Goal: Obtain resource: Download file/media

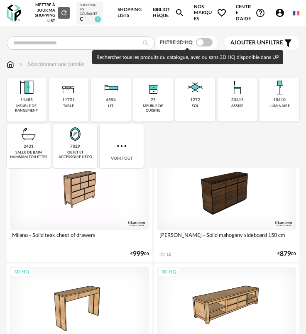
click at [205, 46] on span at bounding box center [204, 42] width 17 height 8
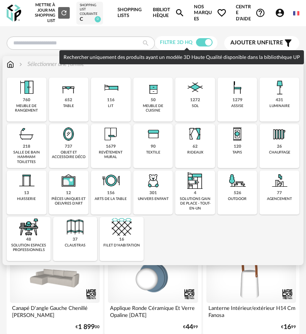
click at [115, 143] on img at bounding box center [111, 134] width 20 height 20
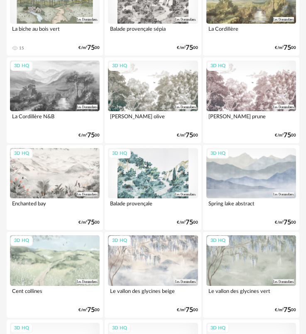
scroll to position [249, 0]
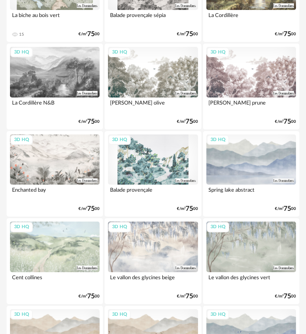
drag, startPoint x: 142, startPoint y: 169, endPoint x: 155, endPoint y: 180, distance: 16.8
click at [142, 168] on div "3D HQ" at bounding box center [153, 159] width 90 height 51
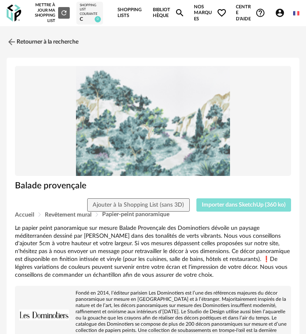
click at [229, 208] on button "Importer dans SketchUp (360 ko)" at bounding box center [243, 204] width 95 height 13
click at [10, 41] on img at bounding box center [11, 42] width 12 height 12
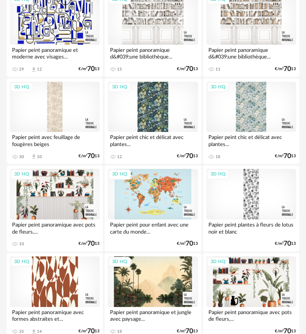
scroll to position [833, 0]
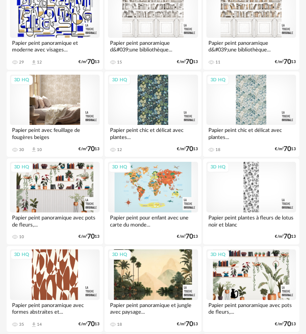
click at [54, 119] on div "3D HQ" at bounding box center [55, 100] width 90 height 51
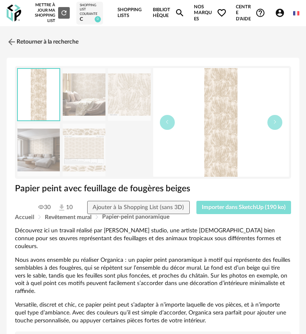
click at [230, 210] on span "Importer dans SketchUp (190 ko)" at bounding box center [244, 208] width 84 height 6
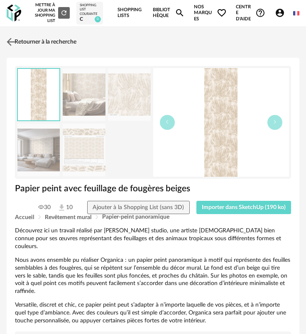
click at [33, 42] on link "Retourner à la recherche" at bounding box center [41, 42] width 72 height 18
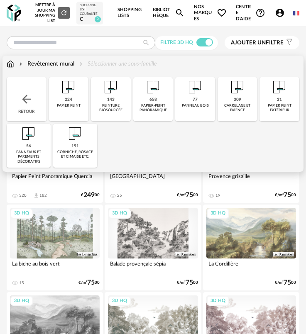
click at [108, 112] on div "peinture biosourcée" at bounding box center [110, 108] width 35 height 10
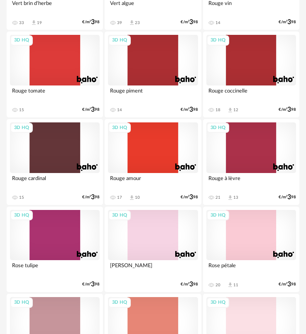
scroll to position [1079, 0]
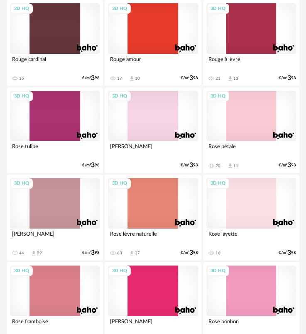
click at [71, 201] on div "3D HQ" at bounding box center [55, 203] width 90 height 51
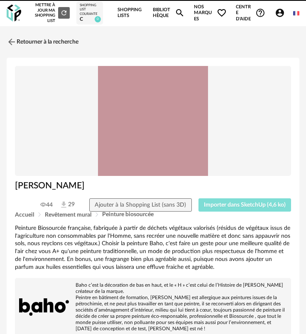
click at [238, 211] on button "Importer dans SketchUp (4,6 ko)" at bounding box center [244, 204] width 93 height 13
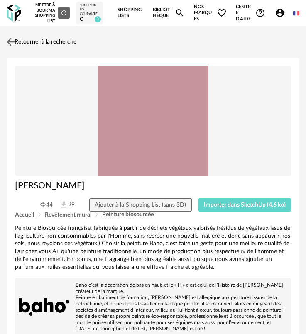
click at [18, 41] on link "Retourner à la recherche" at bounding box center [41, 42] width 72 height 18
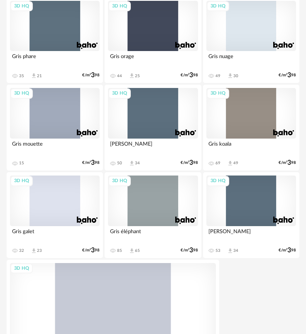
scroll to position [2872, 0]
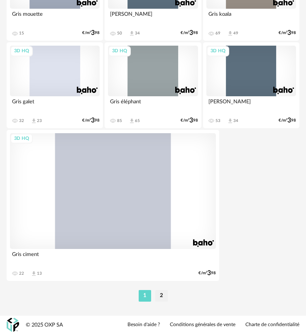
click at [161, 290] on li "2" at bounding box center [161, 296] width 12 height 12
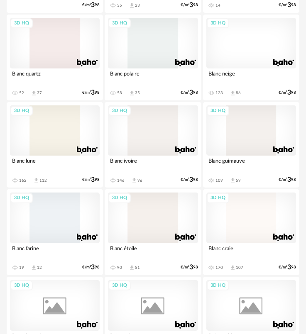
scroll to position [871, 0]
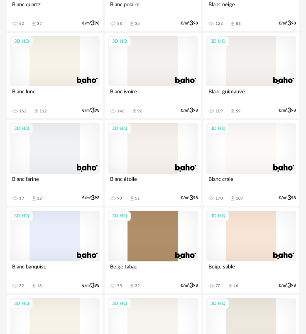
click at [54, 60] on div "3D HQ" at bounding box center [55, 61] width 90 height 51
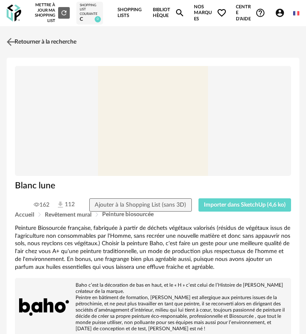
click at [35, 48] on link "Retourner à la recherche" at bounding box center [41, 42] width 72 height 18
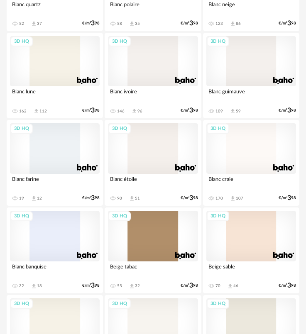
click at [132, 154] on div "3D HQ" at bounding box center [153, 148] width 90 height 51
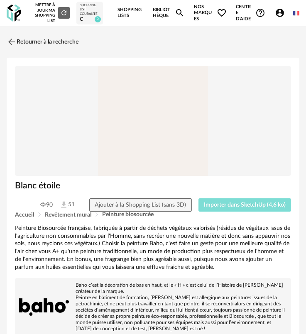
click at [234, 205] on span "Importer dans SketchUp (4,6 ko)" at bounding box center [245, 205] width 82 height 6
click at [20, 46] on link "Retourner à la recherche" at bounding box center [41, 42] width 72 height 18
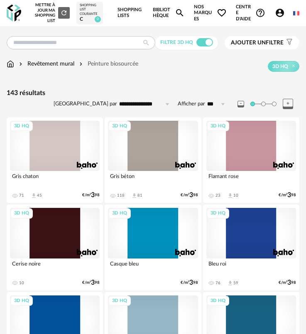
click at [45, 67] on div "Revêtement mural" at bounding box center [45, 64] width 57 height 8
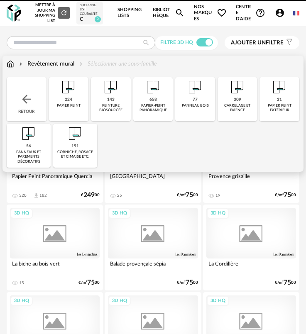
click at [35, 93] on div "Retour" at bounding box center [27, 99] width 40 height 44
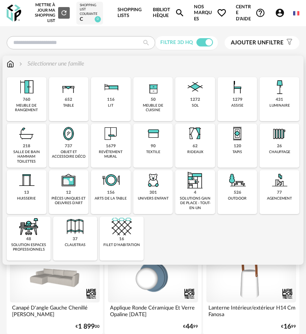
click at [108, 146] on div "1679" at bounding box center [111, 146] width 10 height 5
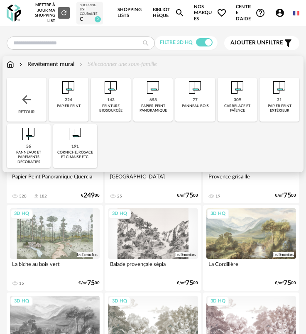
drag, startPoint x: 38, startPoint y: 96, endPoint x: 18, endPoint y: 93, distance: 20.6
click at [18, 93] on div "Retour" at bounding box center [27, 100] width 40 height 44
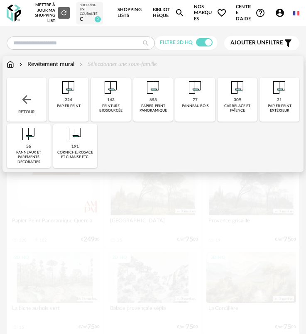
click at [18, 92] on div "Close icon Retour 224 papier peint 143 peinture biosourcée 658 papier-peint pan…" at bounding box center [153, 123] width 292 height 90
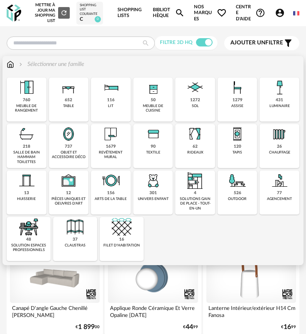
click at [154, 109] on div "meuble de cuisine" at bounding box center [153, 109] width 35 height 10
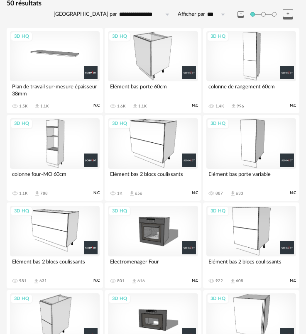
scroll to position [83, 0]
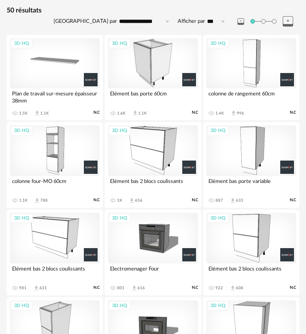
click at [245, 77] on div "3D HQ" at bounding box center [251, 63] width 90 height 51
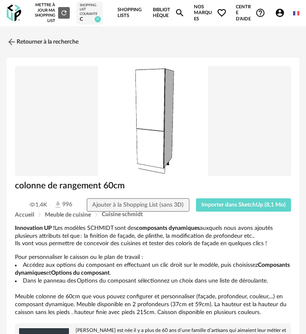
click at [225, 196] on div "colonne de rangement 60cm" at bounding box center [153, 189] width 284 height 18
click at [224, 199] on button "Importer dans SketchUp (8,1 Mo)" at bounding box center [243, 204] width 95 height 13
click at [20, 36] on link "Retourner à la recherche" at bounding box center [41, 42] width 72 height 18
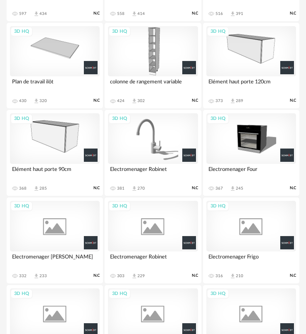
scroll to position [622, 0]
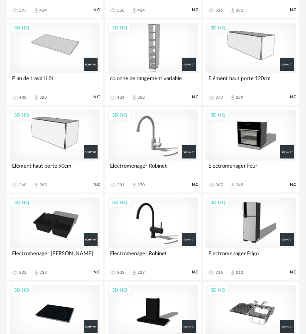
click at [145, 51] on div "3D HQ" at bounding box center [153, 48] width 90 height 51
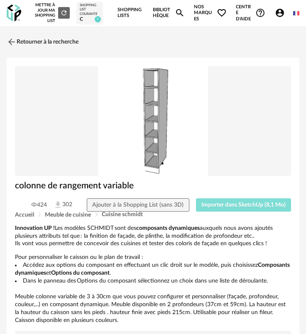
click at [237, 203] on span "Importer dans SketchUp (8,1 Mo)" at bounding box center [243, 205] width 84 height 6
click at [33, 47] on link "Retourner à la recherche" at bounding box center [41, 42] width 72 height 18
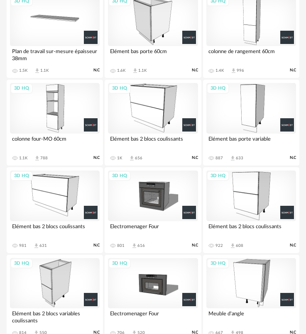
scroll to position [166, 0]
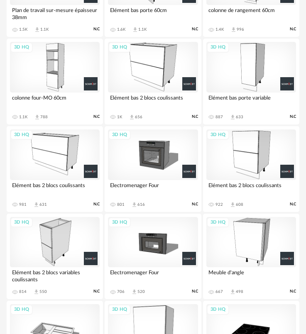
click at [63, 83] on div "3D HQ" at bounding box center [55, 67] width 90 height 51
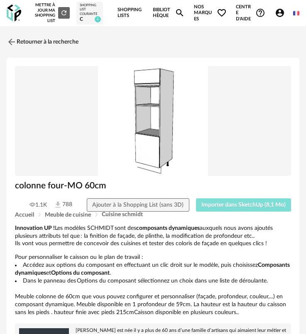
click at [263, 202] on span "Importer dans SketchUp (8,1 Mo)" at bounding box center [243, 205] width 84 height 6
click at [15, 38] on img at bounding box center [11, 42] width 12 height 12
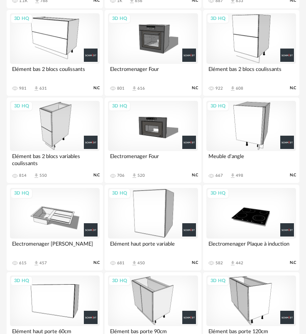
scroll to position [290, 0]
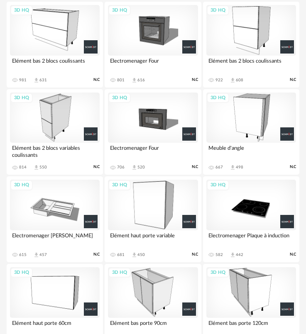
click at [254, 126] on div "3D HQ" at bounding box center [251, 118] width 90 height 51
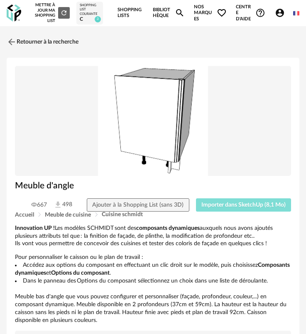
click at [258, 203] on span "Importer dans SketchUp (8,1 Mo)" at bounding box center [243, 205] width 84 height 6
click at [24, 47] on link "Retourner à la recherche" at bounding box center [41, 42] width 72 height 18
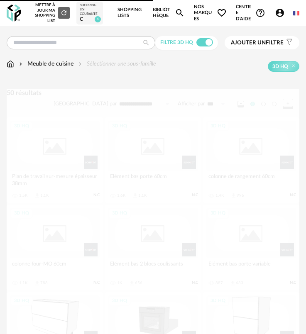
scroll to position [290, 0]
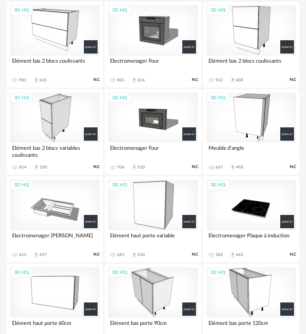
click at [66, 122] on div "3D HQ" at bounding box center [55, 118] width 90 height 51
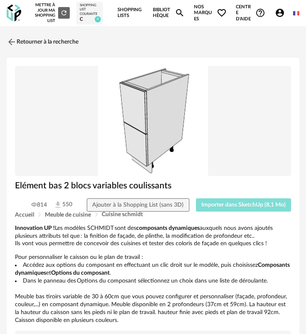
click at [221, 201] on button "Importer dans SketchUp (8,1 Mo)" at bounding box center [243, 204] width 95 height 13
click at [39, 41] on link "Retourner à la recherche" at bounding box center [41, 42] width 72 height 18
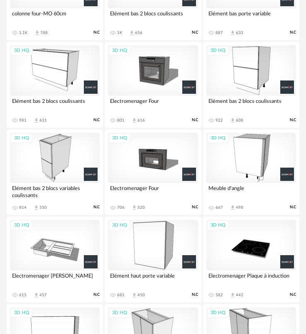
scroll to position [249, 0]
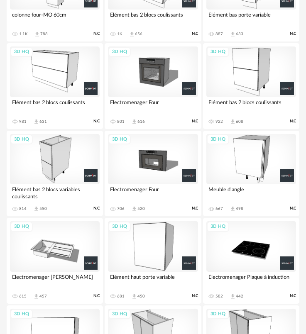
click at [64, 88] on div "3D HQ" at bounding box center [55, 71] width 90 height 51
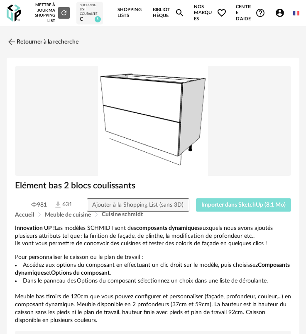
click at [205, 202] on span "Importer dans SketchUp (8,1 Mo)" at bounding box center [243, 205] width 84 height 6
drag, startPoint x: 15, startPoint y: 121, endPoint x: 16, endPoint y: 95, distance: 25.7
click at [15, 120] on img at bounding box center [153, 121] width 276 height 110
click at [15, 50] on link "Retourner à la recherche" at bounding box center [41, 42] width 72 height 18
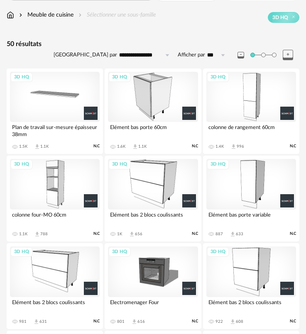
scroll to position [41, 0]
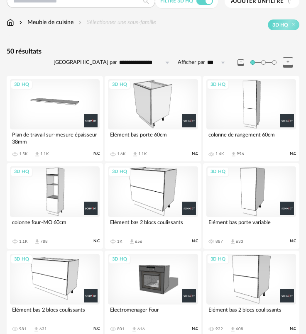
click at [160, 112] on div "3D HQ" at bounding box center [153, 104] width 90 height 51
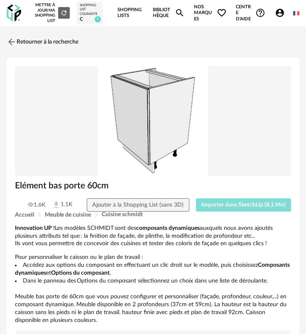
click at [229, 203] on span "Importer dans SketchUp (8,1 Mo)" at bounding box center [243, 205] width 84 height 6
click at [12, 42] on img at bounding box center [11, 42] width 12 height 12
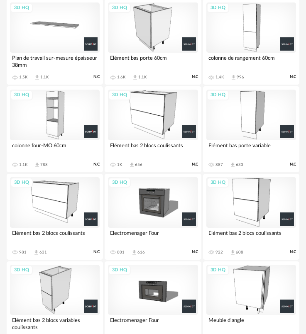
scroll to position [124, 0]
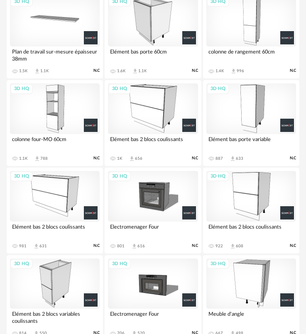
click at [244, 118] on div "3D HQ" at bounding box center [251, 108] width 90 height 51
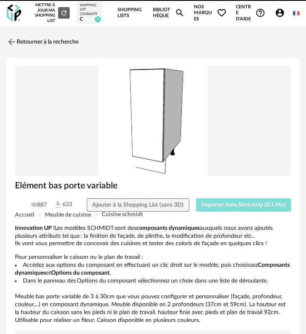
drag, startPoint x: 250, startPoint y: 203, endPoint x: 139, endPoint y: 193, distance: 110.9
click at [249, 205] on span "Importer dans SketchUp (8,1 Mo)" at bounding box center [243, 205] width 84 height 6
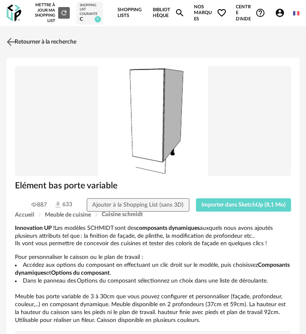
click at [29, 47] on link "Retourner à la recherche" at bounding box center [41, 42] width 72 height 18
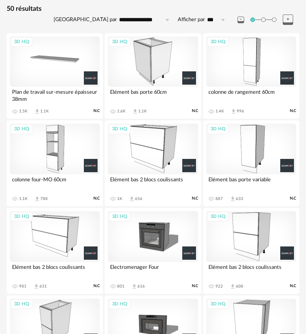
scroll to position [83, 0]
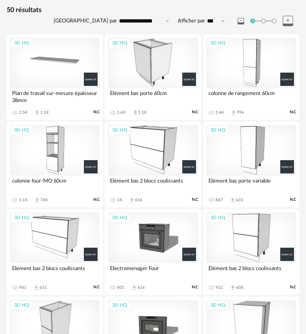
click at [49, 75] on div "3D HQ" at bounding box center [55, 63] width 90 height 51
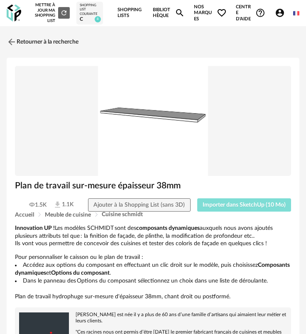
drag, startPoint x: 231, startPoint y: 202, endPoint x: 175, endPoint y: 192, distance: 57.0
click at [231, 203] on span "Importer dans SketchUp (10 Mo)" at bounding box center [243, 205] width 83 height 6
click at [14, 41] on img at bounding box center [11, 42] width 12 height 12
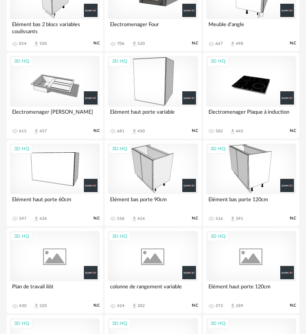
scroll to position [415, 0]
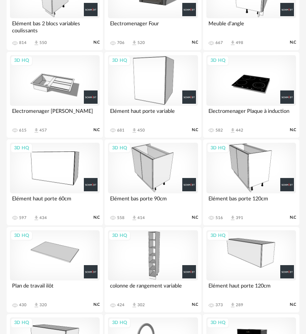
click at [243, 87] on div "3D HQ" at bounding box center [251, 80] width 90 height 51
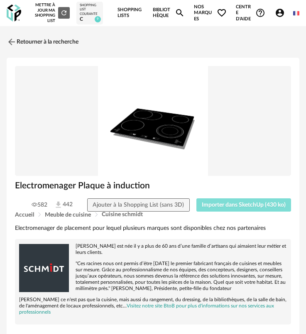
click at [241, 200] on button "Importer dans SketchUp (430 ko)" at bounding box center [243, 204] width 95 height 13
click at [21, 36] on link "Retourner à la recherche" at bounding box center [41, 42] width 72 height 18
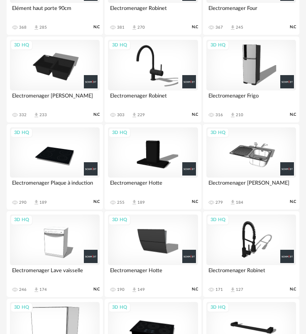
scroll to position [788, 0]
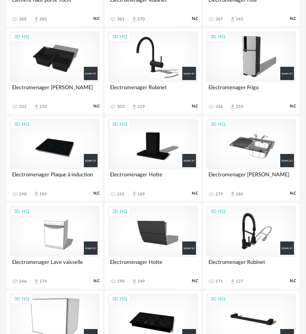
click at [136, 151] on div "3D HQ" at bounding box center [153, 144] width 90 height 51
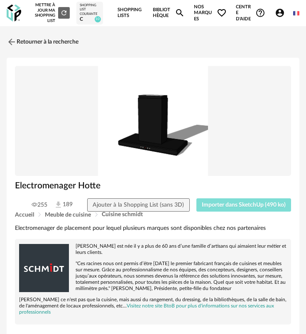
click at [224, 206] on span "Importer dans SketchUp (490 ko)" at bounding box center [244, 205] width 84 height 6
click at [60, 49] on link "Retourner à la recherche" at bounding box center [41, 42] width 72 height 18
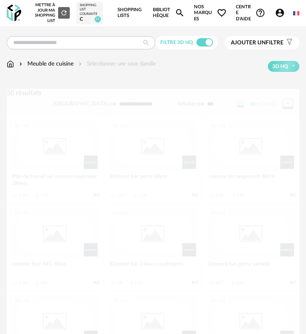
scroll to position [788, 0]
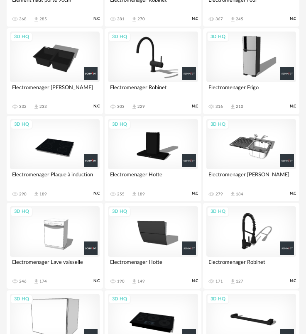
click at [54, 74] on div "3D HQ" at bounding box center [55, 57] width 90 height 51
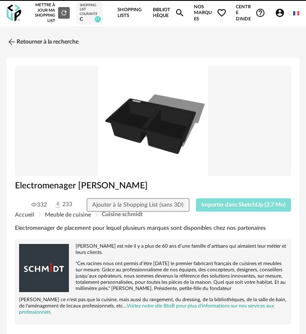
click at [233, 203] on span "Importer dans SketchUp (2,7 Mo)" at bounding box center [243, 205] width 84 height 6
click at [245, 204] on span "Importer dans SketchUp (2,7 Mo)" at bounding box center [243, 205] width 84 height 6
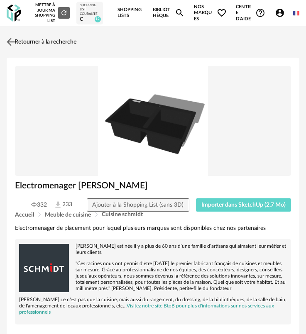
click at [22, 46] on link "Retourner à la recherche" at bounding box center [41, 42] width 72 height 18
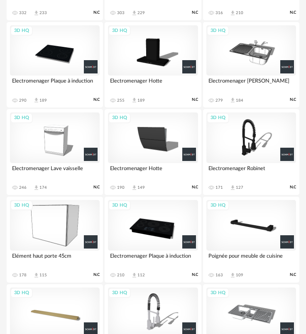
scroll to position [871, 0]
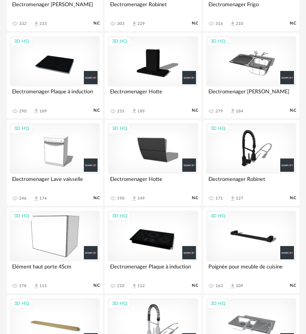
click at [246, 158] on div "3D HQ" at bounding box center [251, 148] width 90 height 51
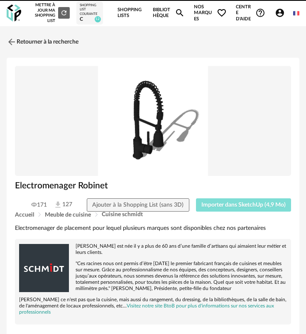
click at [247, 202] on span "Importer dans SketchUp (4,9 Mo)" at bounding box center [243, 205] width 84 height 6
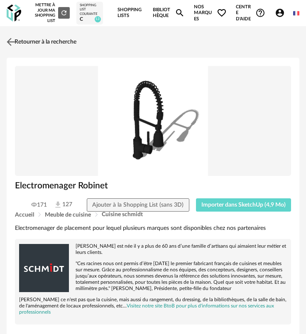
click at [30, 43] on link "Retourner à la recherche" at bounding box center [41, 42] width 72 height 18
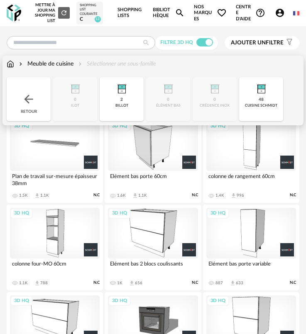
click at [115, 91] on img at bounding box center [122, 87] width 20 height 20
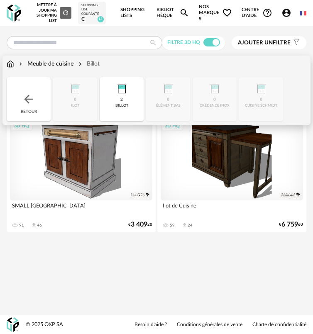
click at [36, 88] on div "Retour" at bounding box center [29, 99] width 44 height 44
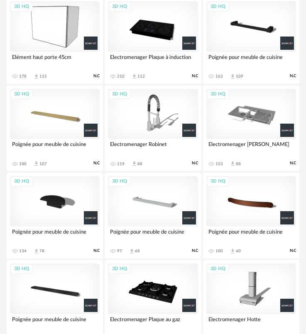
scroll to position [1079, 0]
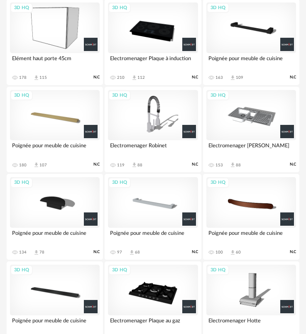
click at [261, 191] on div "3D HQ" at bounding box center [251, 202] width 90 height 51
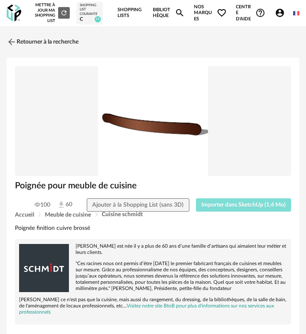
click at [265, 205] on span "Importer dans SketchUp (1,4 Mo)" at bounding box center [243, 205] width 84 height 6
click at [29, 44] on link "Retourner à la recherche" at bounding box center [41, 42] width 72 height 18
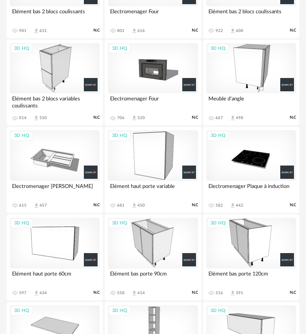
scroll to position [291, 0]
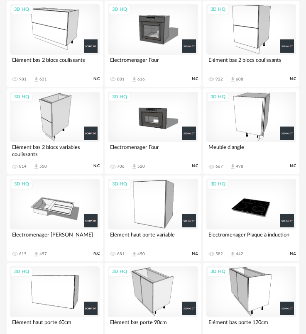
click at [151, 39] on div "3D HQ" at bounding box center [153, 29] width 90 height 51
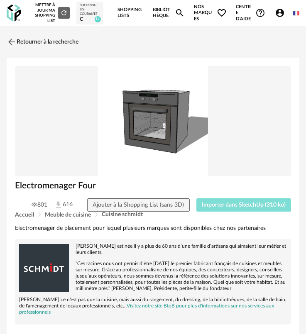
drag, startPoint x: 217, startPoint y: 204, endPoint x: 69, endPoint y: 209, distance: 148.2
click at [214, 203] on span "Importer dans SketchUp (310 ko)" at bounding box center [244, 205] width 84 height 6
click at [29, 38] on link "Retourner à la recherche" at bounding box center [41, 42] width 72 height 18
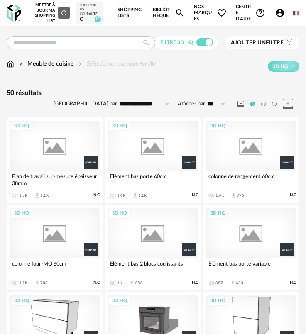
scroll to position [291, 0]
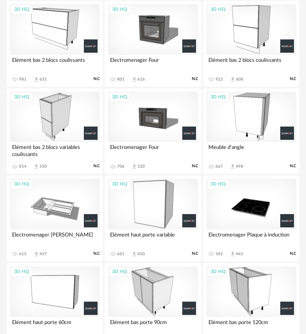
click at [144, 117] on div "3D HQ" at bounding box center [153, 117] width 90 height 51
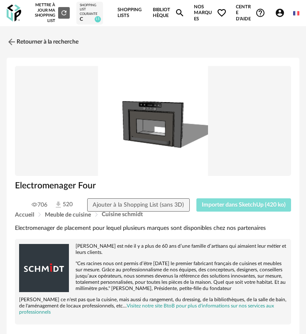
drag, startPoint x: 222, startPoint y: 209, endPoint x: 61, endPoint y: 225, distance: 162.2
click at [221, 209] on button "Importer dans SketchUp (420 ko)" at bounding box center [243, 204] width 95 height 13
click at [29, 41] on link "Retourner à la recherche" at bounding box center [41, 42] width 72 height 18
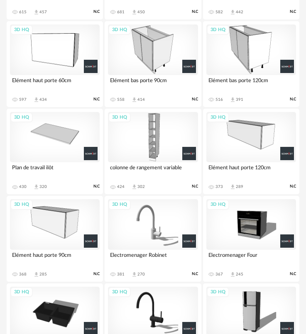
scroll to position [540, 0]
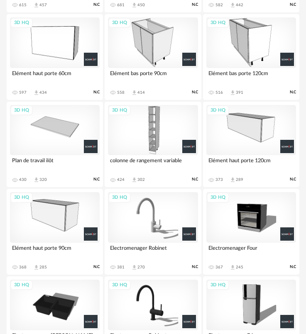
click at [249, 126] on div "3D HQ" at bounding box center [251, 130] width 90 height 51
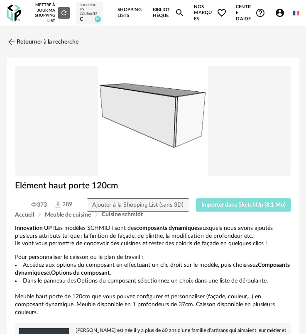
click at [249, 202] on span "Importer dans SketchUp (8,1 Mo)" at bounding box center [243, 205] width 84 height 6
click at [31, 43] on link "Retourner à la recherche" at bounding box center [41, 42] width 72 height 18
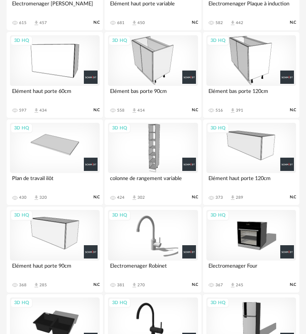
scroll to position [499, 0]
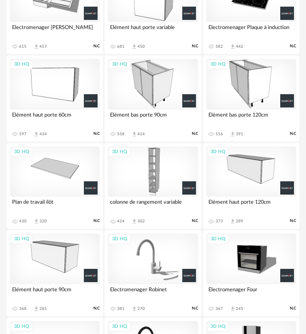
click at [52, 81] on div "3D HQ" at bounding box center [55, 84] width 90 height 51
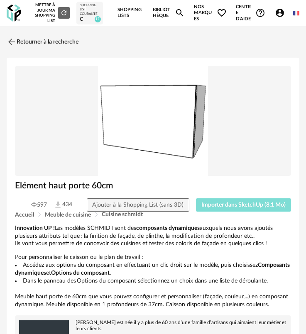
click at [219, 202] on span "Importer dans SketchUp (8,1 Mo)" at bounding box center [243, 205] width 84 height 6
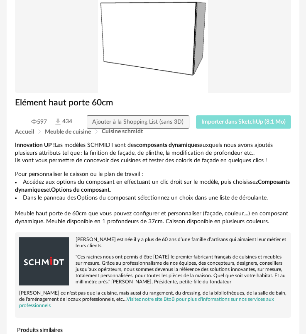
scroll to position [332, 0]
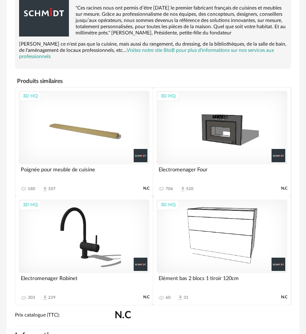
click at [71, 0] on div "Schmidt est née il y a plus de 60 ans d’une famille d’artisans qui aimaient leu…" at bounding box center [153, 24] width 268 height 72
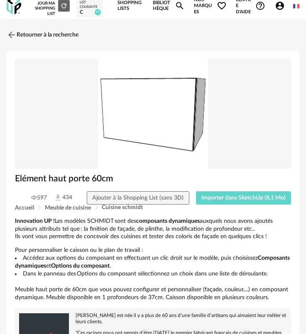
scroll to position [0, 0]
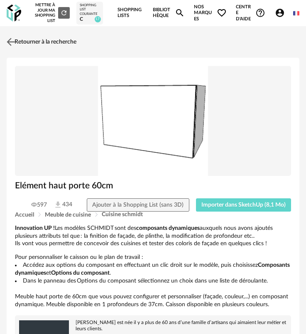
click at [16, 39] on img at bounding box center [11, 42] width 12 height 12
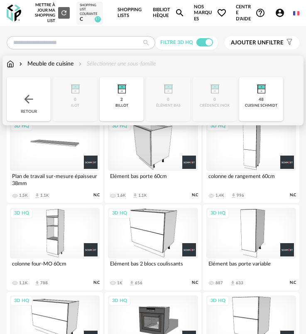
click at [29, 89] on div "Retour" at bounding box center [29, 99] width 44 height 44
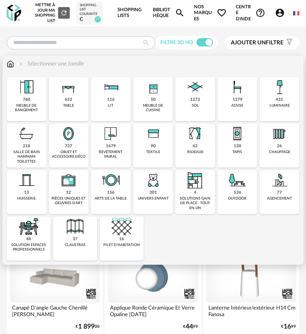
click at [274, 195] on div "77 agencement" at bounding box center [279, 192] width 40 height 44
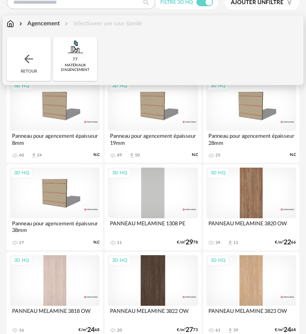
scroll to position [41, 0]
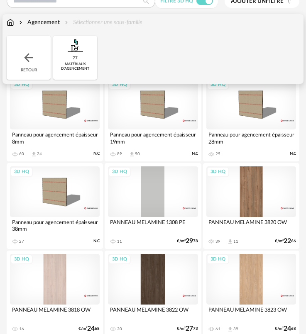
click at [30, 62] on img at bounding box center [28, 57] width 13 height 13
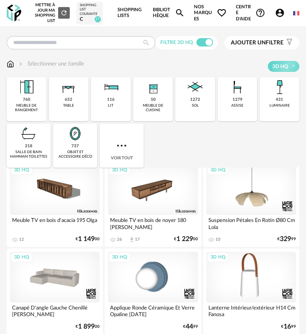
click at [258, 46] on span "Ajouter un filtre" at bounding box center [257, 42] width 53 height 7
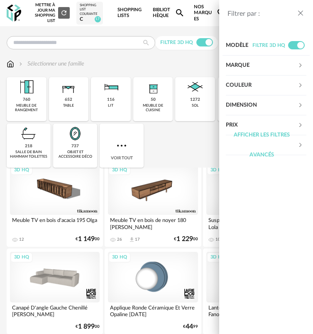
click at [246, 64] on div "Marque" at bounding box center [262, 66] width 72 height 20
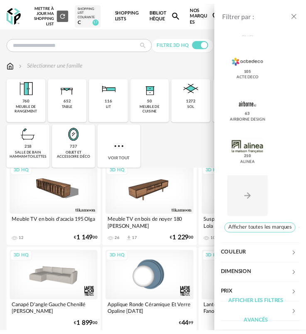
scroll to position [282, 0]
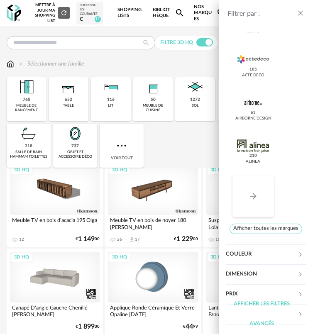
click at [259, 198] on button "Arrow Right icon" at bounding box center [252, 195] width 41 height 41
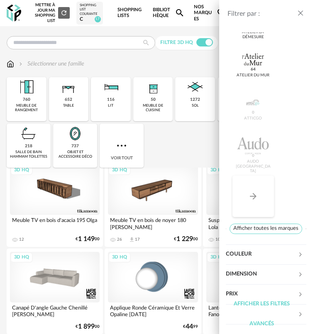
click at [255, 181] on button "Arrow Right icon" at bounding box center [252, 195] width 41 height 41
click at [255, 179] on button "Arrow Right icon" at bounding box center [252, 195] width 41 height 41
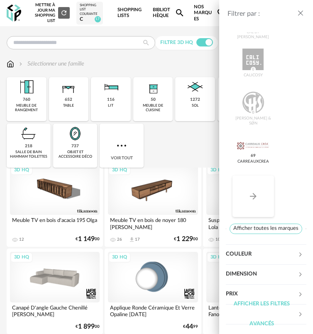
click at [254, 179] on button "Arrow Right icon" at bounding box center [252, 195] width 41 height 41
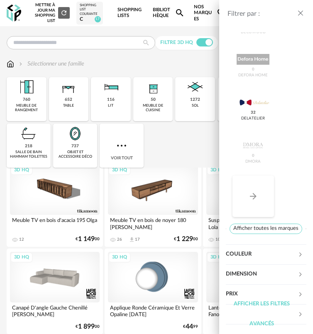
click at [253, 178] on button "Arrow Right icon" at bounding box center [252, 195] width 41 height 41
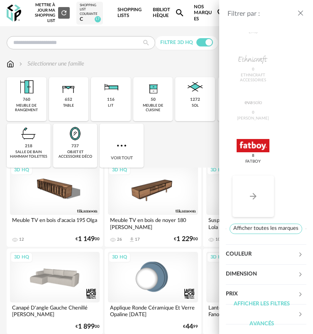
click at [253, 178] on button "Arrow Right icon" at bounding box center [252, 195] width 41 height 41
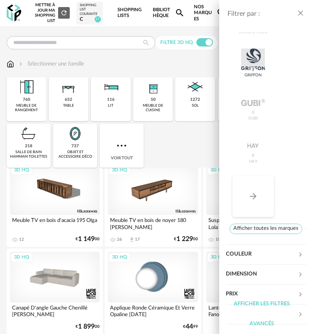
click at [253, 177] on button "Arrow Right icon" at bounding box center [252, 195] width 41 height 41
click at [253, 176] on button "Arrow Right icon" at bounding box center [252, 195] width 41 height 41
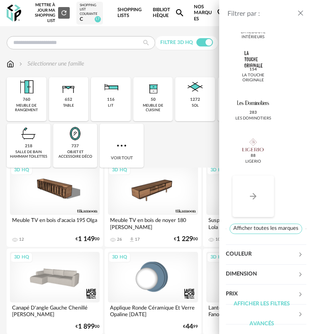
click at [253, 176] on button "Arrow Right icon" at bounding box center [252, 195] width 41 height 41
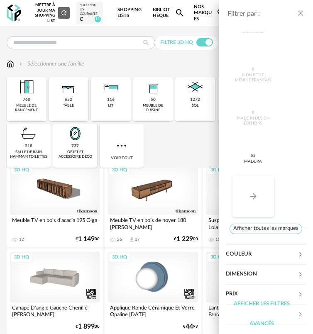
click at [253, 176] on button "Arrow Right icon" at bounding box center [252, 195] width 41 height 41
click at [252, 175] on button "Arrow Right icon" at bounding box center [252, 195] width 41 height 41
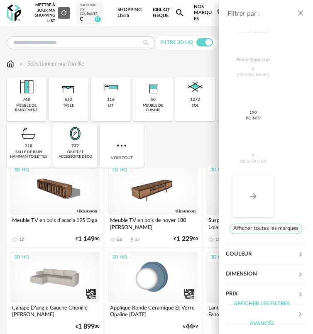
click at [252, 175] on button "Arrow Right icon" at bounding box center [252, 195] width 41 height 41
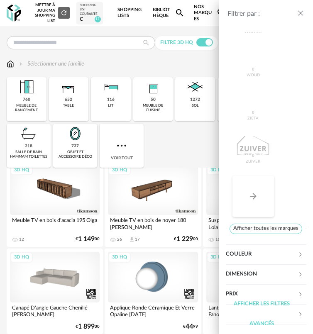
click at [252, 175] on button "Arrow Right icon" at bounding box center [252, 195] width 41 height 41
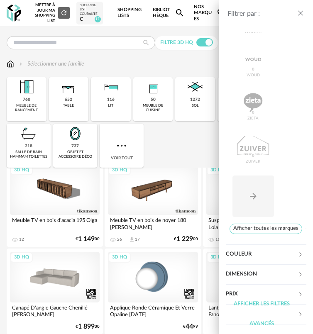
click at [186, 126] on div "Filtrer par : Modèle Filtre 3D HQ Marque Arrow Left icon Vincent Sheppard 0 Vit…" at bounding box center [156, 167] width 313 height 334
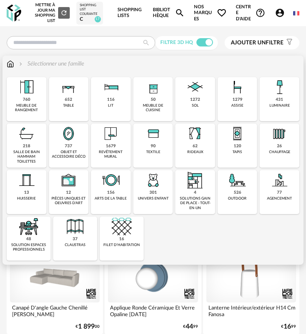
click at [21, 187] on img at bounding box center [27, 180] width 20 height 20
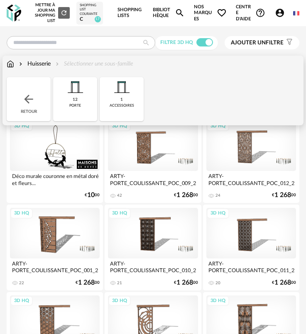
click at [31, 110] on div "Retour" at bounding box center [29, 99] width 44 height 44
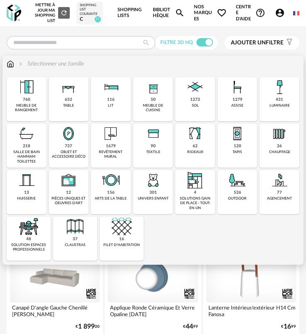
click at [266, 151] on div "26 chauffage" at bounding box center [279, 146] width 40 height 44
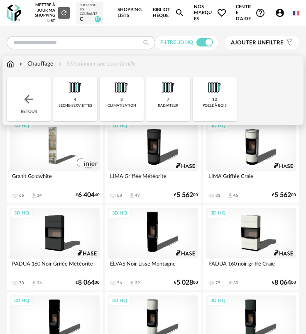
drag, startPoint x: 34, startPoint y: 96, endPoint x: 178, endPoint y: 133, distance: 148.6
click at [35, 97] on img at bounding box center [28, 99] width 13 height 13
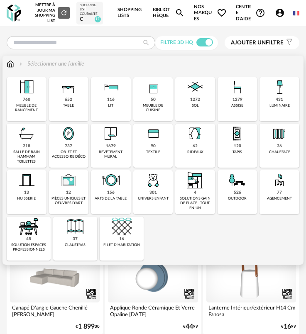
click at [76, 138] on img at bounding box center [68, 134] width 20 height 20
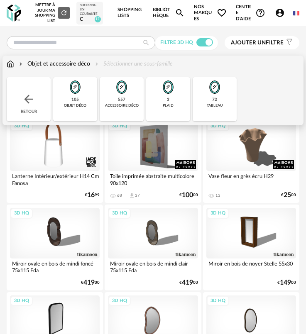
click at [217, 102] on div "72 tableau" at bounding box center [215, 99] width 44 height 44
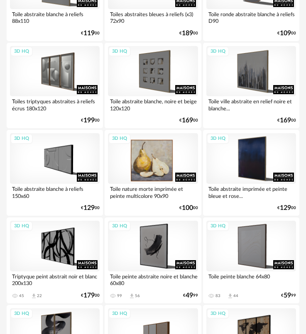
scroll to position [332, 0]
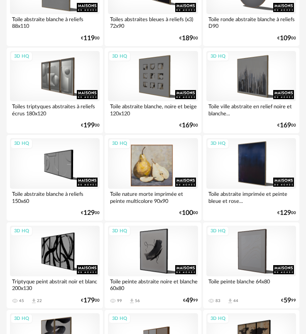
click at [162, 154] on div "3D HQ" at bounding box center [153, 163] width 90 height 51
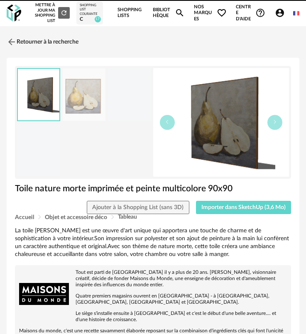
click at [231, 215] on div "Accueil Objet et accessoire déco Tableau" at bounding box center [153, 217] width 276 height 6
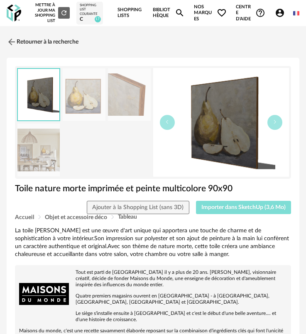
click at [214, 209] on button "Importer dans SketchUp (3,6 Mo)" at bounding box center [243, 207] width 95 height 13
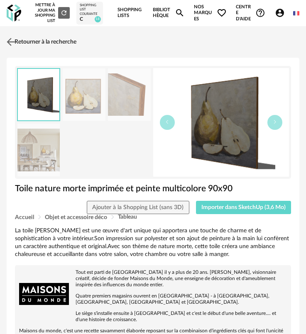
click at [12, 42] on img at bounding box center [11, 42] width 12 height 12
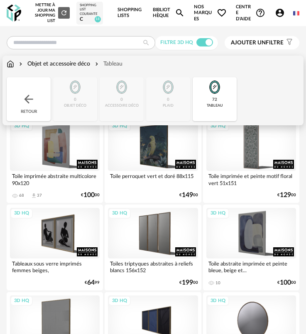
click at [215, 102] on div "72" at bounding box center [214, 99] width 5 height 5
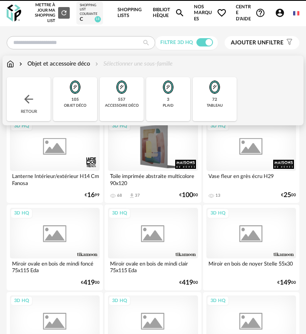
click at [34, 100] on img at bounding box center [28, 99] width 13 height 13
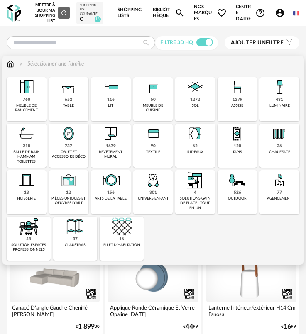
click at [268, 99] on div "431 luminaire" at bounding box center [279, 99] width 40 height 44
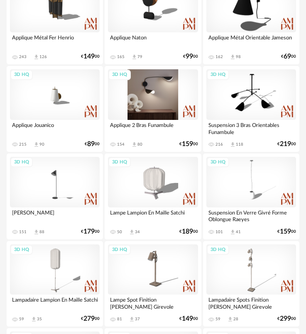
scroll to position [415, 0]
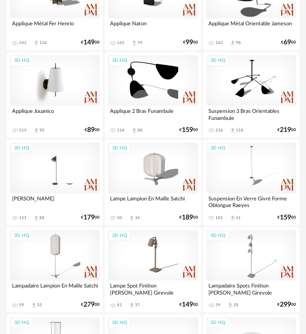
click at [46, 91] on div "3D HQ" at bounding box center [55, 80] width 90 height 51
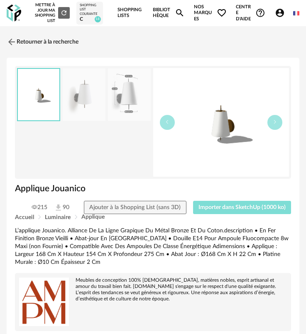
click at [210, 204] on button "Importer dans SketchUp (1000 ko)" at bounding box center [242, 207] width 98 height 13
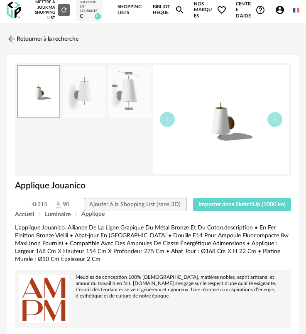
drag, startPoint x: -1, startPoint y: 211, endPoint x: -8, endPoint y: 214, distance: 7.4
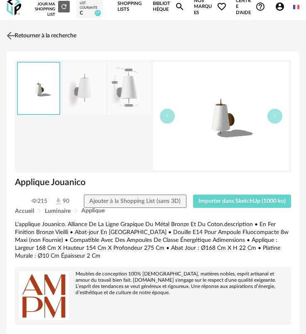
click at [19, 30] on link "Retourner à la recherche" at bounding box center [41, 36] width 72 height 18
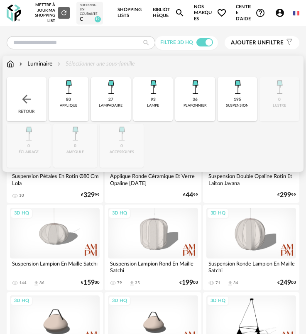
click at [193, 98] on div "36" at bounding box center [195, 99] width 5 height 5
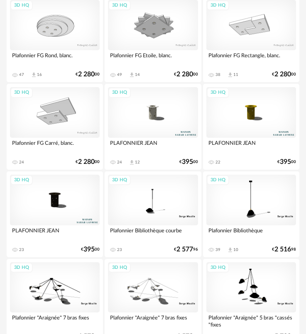
scroll to position [124, 0]
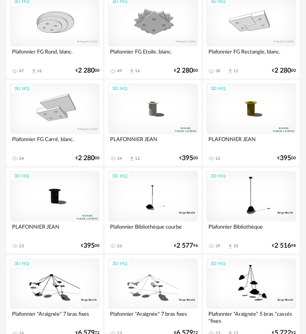
click at [162, 111] on div "3D HQ" at bounding box center [153, 108] width 90 height 51
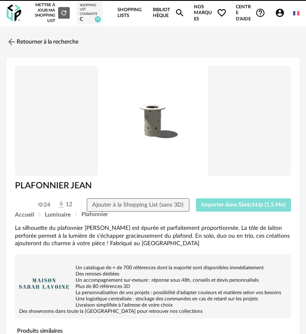
click at [241, 205] on span "Importer dans SketchUp (1,5 Mo)" at bounding box center [243, 205] width 84 height 6
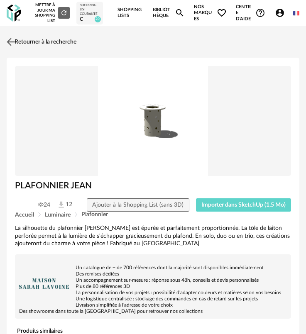
click at [21, 46] on link "Retourner à la recherche" at bounding box center [41, 42] width 72 height 18
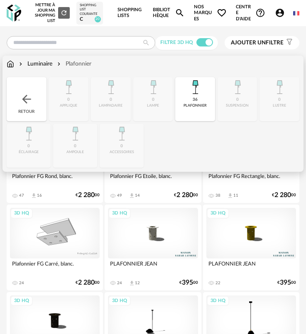
click at [27, 105] on img at bounding box center [26, 99] width 13 height 13
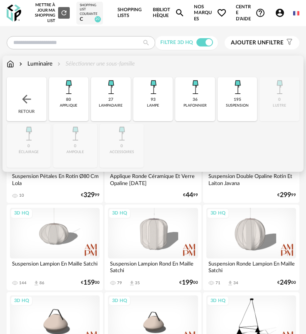
click at [27, 105] on img at bounding box center [26, 99] width 13 height 13
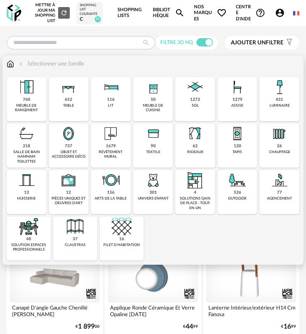
click at [285, 102] on div "431 luminaire" at bounding box center [279, 99] width 40 height 44
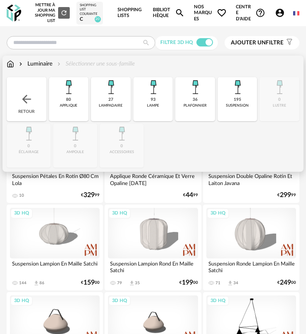
click at [237, 105] on div "suspension" at bounding box center [237, 105] width 23 height 5
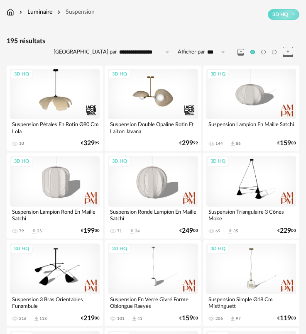
scroll to position [41, 0]
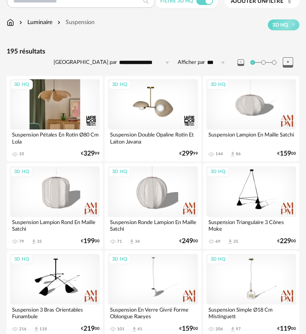
click at [62, 110] on div "3D HQ" at bounding box center [55, 104] width 90 height 51
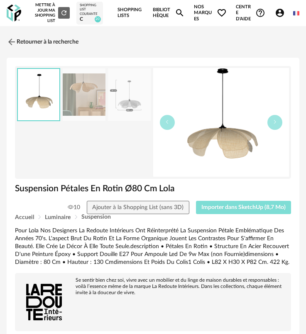
click at [229, 205] on span "Importer dans SketchUp (8,7 Mo)" at bounding box center [243, 208] width 84 height 6
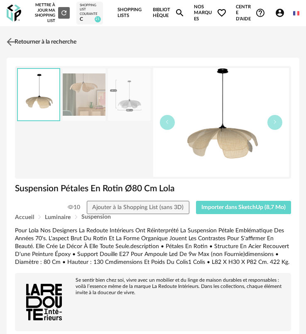
click at [48, 45] on link "Retourner à la recherche" at bounding box center [41, 42] width 72 height 18
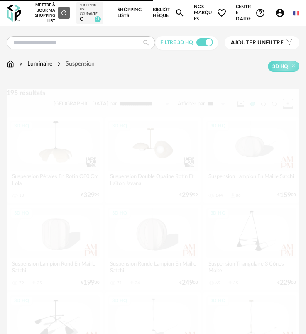
scroll to position [41, 0]
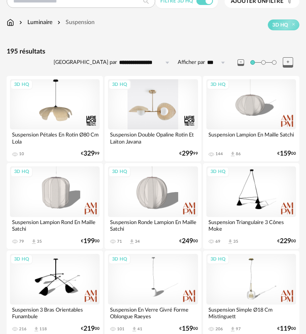
click at [144, 113] on div "3D HQ" at bounding box center [153, 104] width 90 height 51
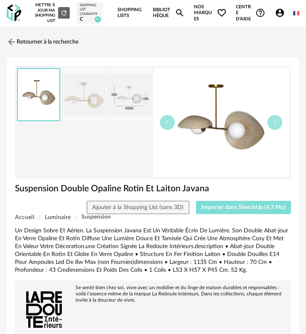
click at [219, 209] on span "Importer dans SketchUp (4,3 Mo)" at bounding box center [243, 208] width 84 height 6
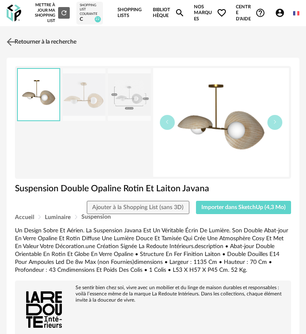
click at [17, 44] on img at bounding box center [11, 42] width 12 height 12
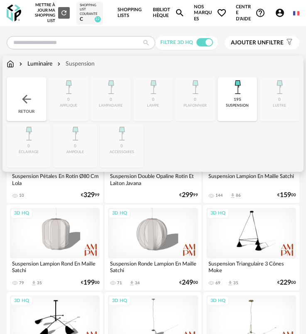
click at [17, 88] on div "Retour" at bounding box center [27, 99] width 40 height 44
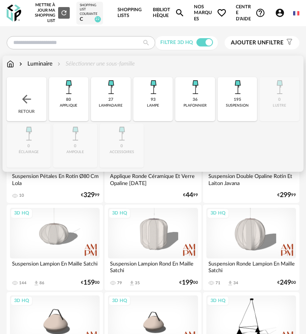
click at [38, 96] on div "Retour" at bounding box center [27, 99] width 40 height 44
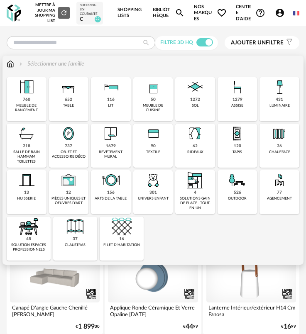
click at [115, 140] on img at bounding box center [111, 134] width 20 height 20
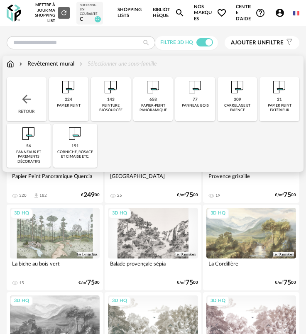
click at [197, 110] on div "77 panneau bois" at bounding box center [195, 99] width 40 height 44
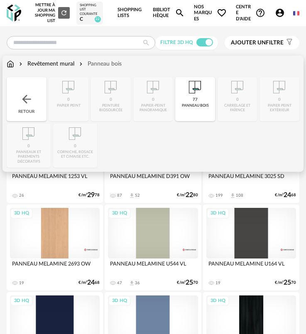
click at [188, 96] on img at bounding box center [195, 87] width 20 height 20
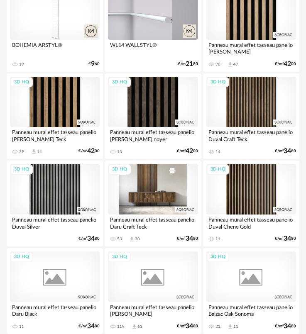
scroll to position [1659, 0]
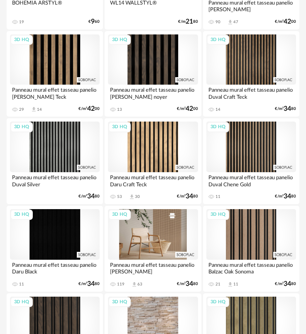
click at [160, 214] on div "3D HQ" at bounding box center [153, 234] width 90 height 51
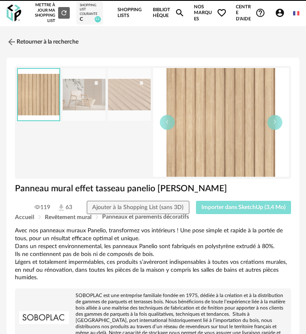
drag, startPoint x: 226, startPoint y: 207, endPoint x: 95, endPoint y: 199, distance: 131.7
click at [224, 207] on span "Importer dans SketchUp (3,4 Mo)" at bounding box center [243, 208] width 84 height 6
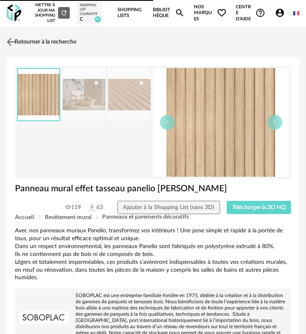
click at [22, 39] on link "Retourner à la recherche" at bounding box center [41, 42] width 72 height 18
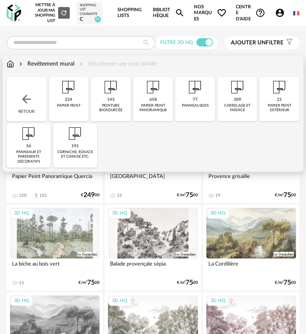
click at [231, 112] on div "carrelage et faïence" at bounding box center [237, 108] width 35 height 10
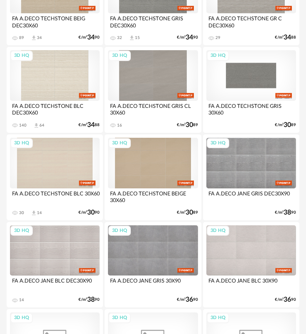
scroll to position [207, 0]
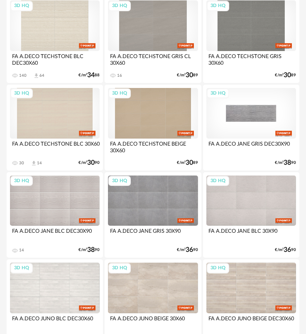
click at [247, 132] on div "3D HQ" at bounding box center [251, 113] width 90 height 51
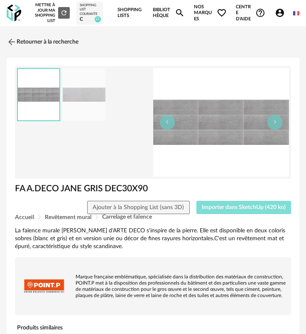
click at [240, 211] on button "Importer dans SketchUp (420 ko)" at bounding box center [243, 207] width 95 height 13
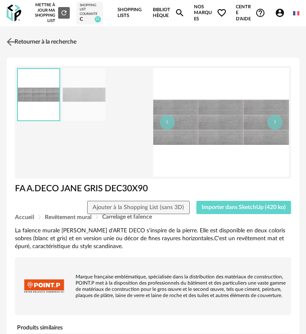
click at [28, 43] on link "Retourner à la recherche" at bounding box center [41, 42] width 72 height 18
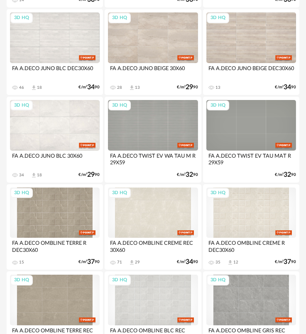
scroll to position [455, 0]
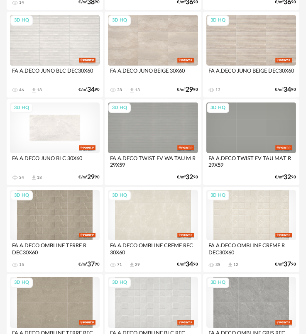
click at [68, 123] on div "3D HQ" at bounding box center [55, 127] width 90 height 51
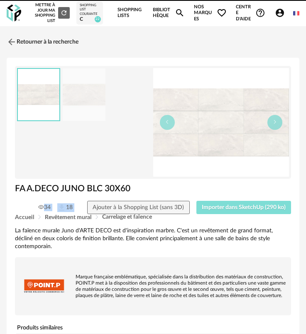
click at [237, 202] on div "FA A.DECO JUNO BLC 30X60 34 18 Ajouter à la Shopping List (sans 3D) Importer da…" at bounding box center [153, 198] width 284 height 31
click at [234, 207] on span "Importer dans SketchUp (290 ko)" at bounding box center [244, 208] width 84 height 6
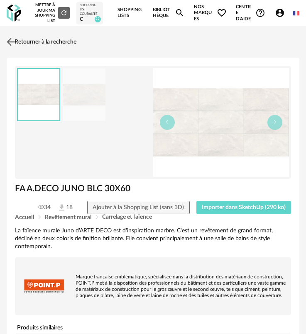
click at [29, 39] on link "Retourner à la recherche" at bounding box center [41, 42] width 72 height 18
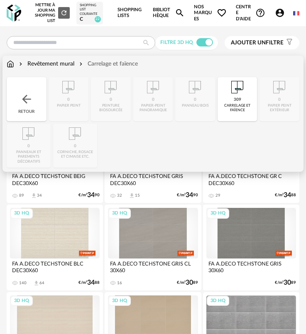
click at [233, 99] on div "309 carrelage et faïence" at bounding box center [237, 99] width 40 height 44
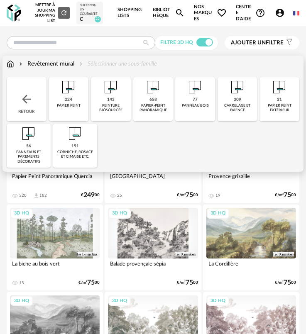
click at [17, 102] on div "Retour" at bounding box center [27, 99] width 40 height 44
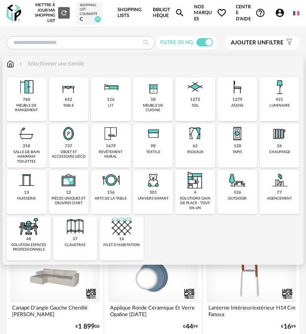
click at [67, 102] on div "652" at bounding box center [68, 99] width 7 height 5
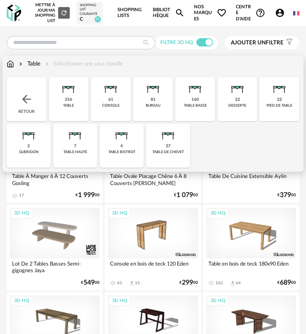
click at [73, 106] on div "table" at bounding box center [68, 105] width 11 height 5
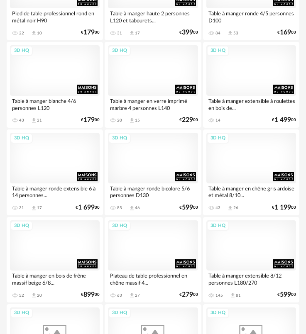
scroll to position [1494, 0]
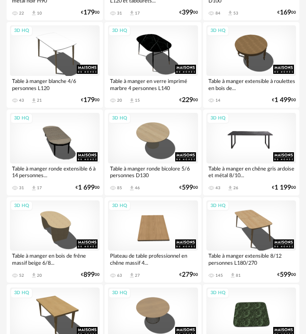
click at [224, 139] on div "3D HQ" at bounding box center [251, 138] width 90 height 51
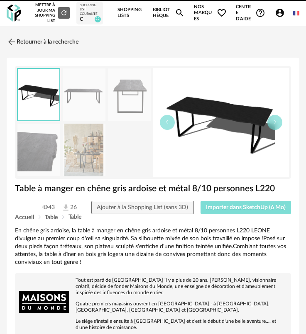
click at [239, 210] on span "Importer dans SketchUp (6 Mo)" at bounding box center [246, 208] width 80 height 6
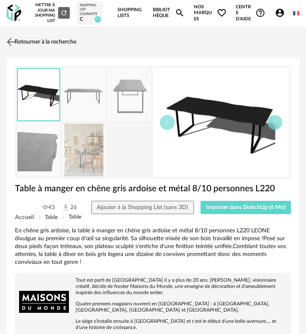
click at [19, 39] on link "Retourner à la recherche" at bounding box center [41, 42] width 72 height 18
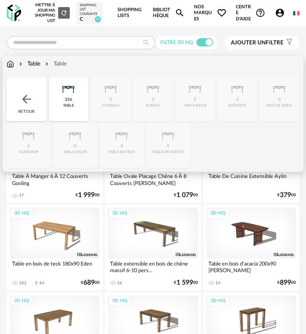
click at [33, 100] on div "Retour" at bounding box center [27, 99] width 40 height 44
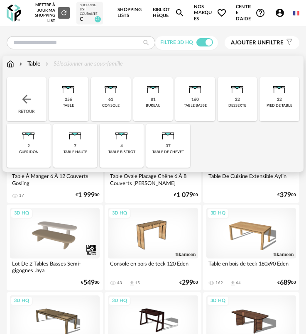
click at [31, 101] on img at bounding box center [26, 99] width 13 height 13
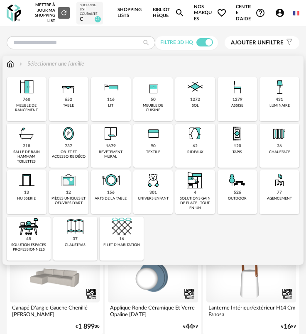
click at [234, 107] on div "assise" at bounding box center [237, 105] width 12 height 5
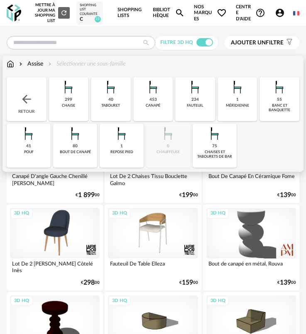
click at [70, 105] on div "chaise" at bounding box center [68, 105] width 13 height 5
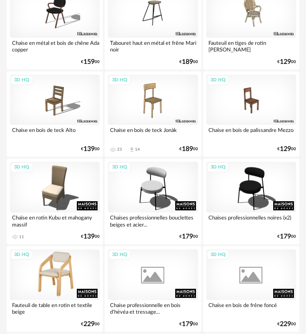
scroll to position [581, 0]
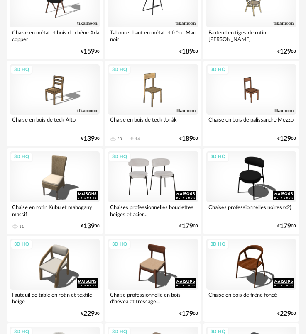
click at [147, 186] on div "3D HQ" at bounding box center [153, 176] width 90 height 51
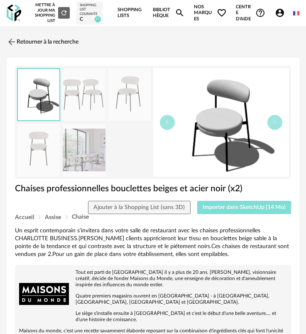
click at [236, 210] on span "Importer dans SketchUp (14 Mo)" at bounding box center [243, 208] width 83 height 6
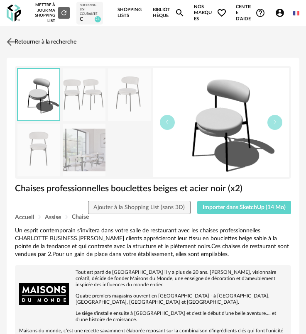
click at [24, 43] on link "Retourner à la recherche" at bounding box center [41, 42] width 72 height 18
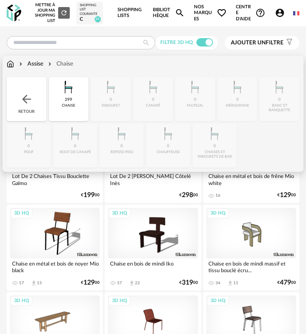
click at [27, 102] on img at bounding box center [26, 99] width 13 height 13
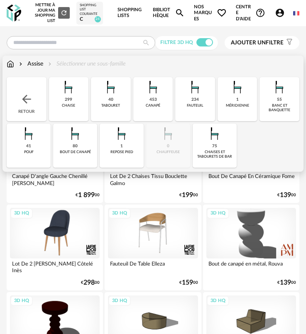
click at [27, 105] on img at bounding box center [26, 99] width 13 height 13
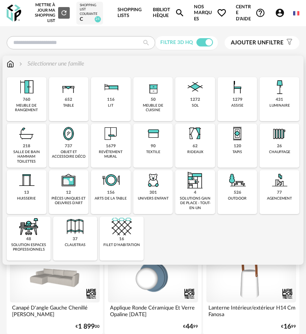
click at [25, 103] on div "meuble de rangement" at bounding box center [26, 108] width 35 height 10
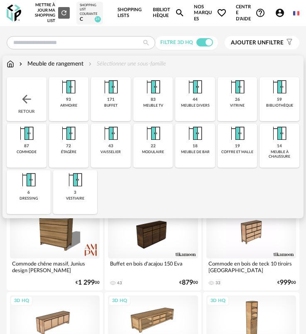
click at [111, 106] on div "buffet" at bounding box center [110, 105] width 13 height 5
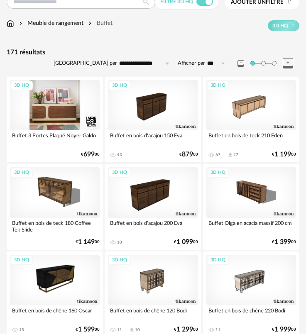
scroll to position [41, 0]
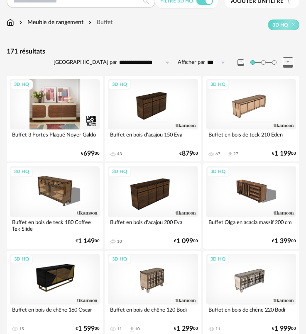
click at [57, 115] on div "3D HQ" at bounding box center [55, 104] width 90 height 51
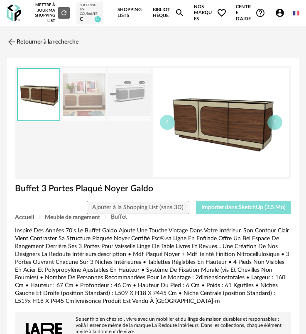
click at [216, 213] on button "Importer dans SketchUp (2,5 Mo)" at bounding box center [243, 207] width 95 height 13
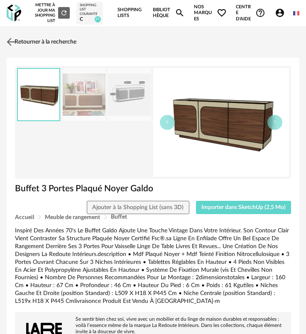
click at [20, 44] on link "Retourner à la recherche" at bounding box center [41, 42] width 72 height 18
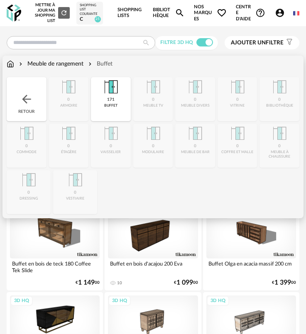
click at [117, 98] on div "171 buffet" at bounding box center [111, 99] width 40 height 44
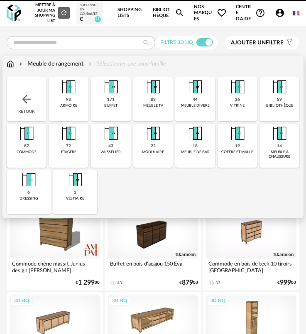
click at [44, 99] on div "Retour" at bounding box center [27, 99] width 40 height 44
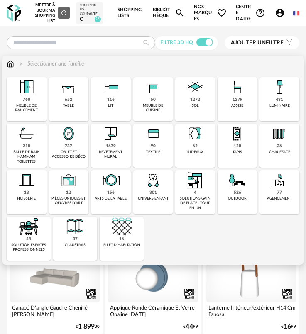
click at [76, 139] on img at bounding box center [68, 134] width 20 height 20
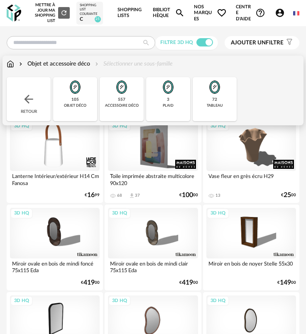
click at [87, 102] on div "105 objet déco" at bounding box center [75, 99] width 44 height 44
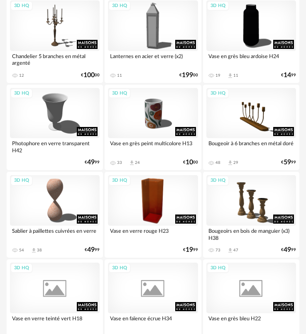
scroll to position [498, 0]
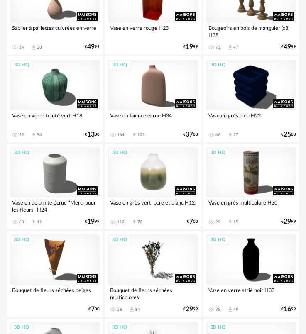
click at [140, 171] on div "3D HQ" at bounding box center [153, 172] width 90 height 51
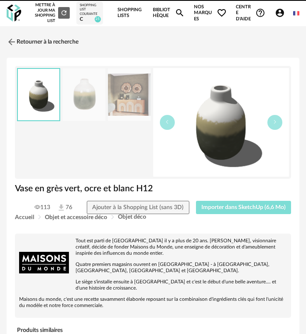
drag, startPoint x: 254, startPoint y: 202, endPoint x: 249, endPoint y: 202, distance: 5.0
click at [254, 202] on button "Importer dans SketchUp (6,6 Mo)" at bounding box center [243, 207] width 95 height 13
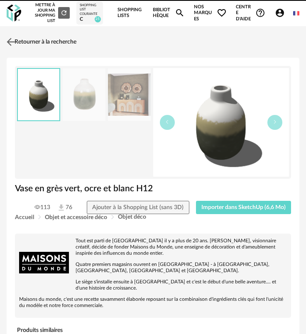
click at [18, 45] on link "Retourner à la recherche" at bounding box center [41, 42] width 72 height 18
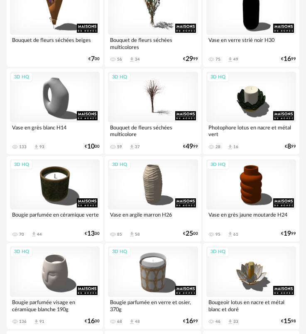
scroll to position [747, 0]
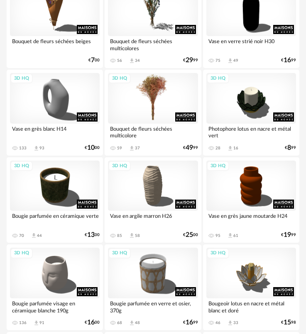
click at [141, 112] on div "3D HQ" at bounding box center [153, 98] width 90 height 51
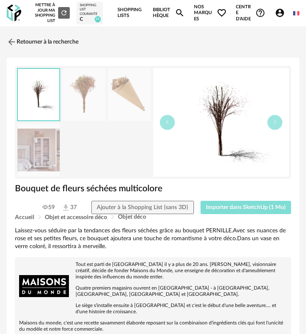
drag, startPoint x: 224, startPoint y: 202, endPoint x: 219, endPoint y: 201, distance: 5.5
click at [224, 203] on button "Importer dans SketchUp (1 Mo)" at bounding box center [245, 207] width 91 height 13
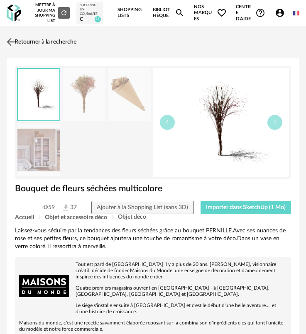
click at [21, 33] on link "Retourner à la recherche" at bounding box center [41, 42] width 72 height 18
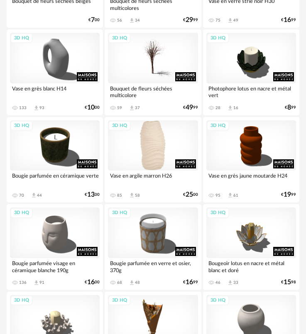
scroll to position [788, 0]
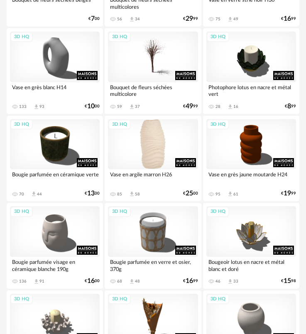
click at [150, 135] on div "3D HQ" at bounding box center [153, 144] width 90 height 51
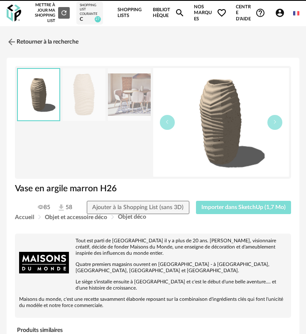
click at [241, 206] on span "Importer dans SketchUp (1,7 Mo)" at bounding box center [243, 208] width 84 height 6
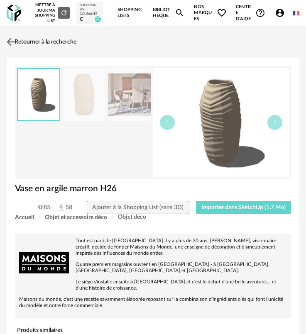
click at [21, 45] on link "Retourner à la recherche" at bounding box center [41, 42] width 72 height 18
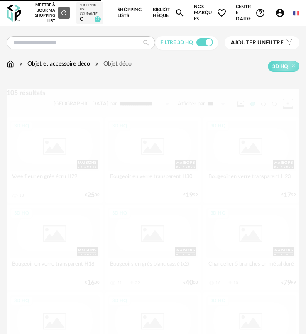
scroll to position [788, 0]
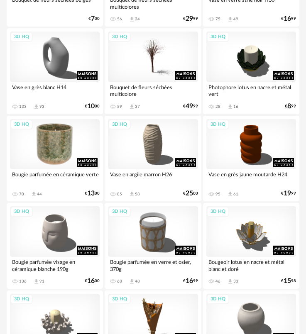
click at [74, 136] on div "3D HQ" at bounding box center [55, 144] width 90 height 51
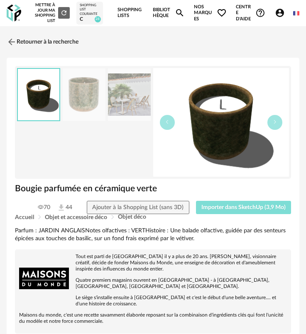
click at [226, 206] on span "Importer dans SketchUp (3,9 Mo)" at bounding box center [243, 208] width 84 height 6
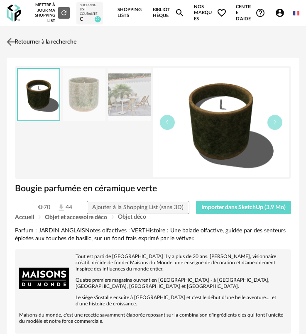
click at [35, 41] on link "Retourner à la recherche" at bounding box center [41, 42] width 72 height 18
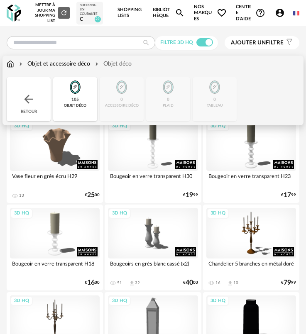
click at [80, 96] on img at bounding box center [75, 87] width 20 height 20
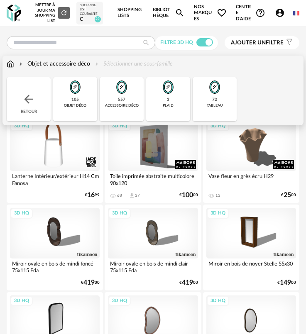
click at [131, 98] on div "557 accessoire déco" at bounding box center [122, 99] width 44 height 44
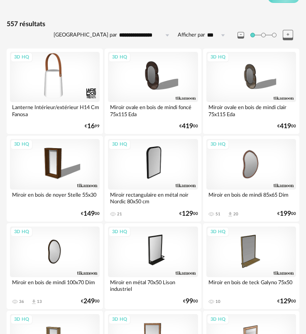
scroll to position [41, 0]
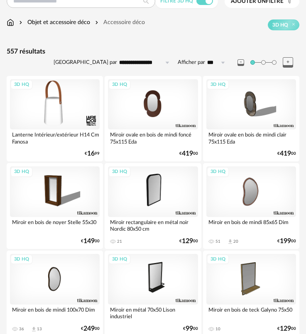
click at [153, 118] on div "3D HQ" at bounding box center [153, 104] width 90 height 51
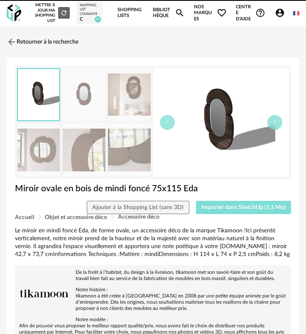
click at [247, 210] on span "Importer dans SketchUp (1,1 Mo)" at bounding box center [243, 208] width 84 height 6
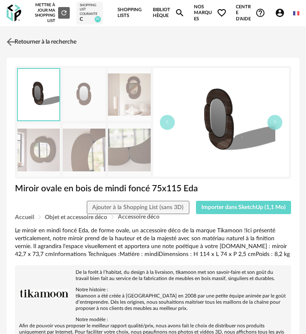
click at [51, 33] on link "Retourner à la recherche" at bounding box center [41, 42] width 72 height 18
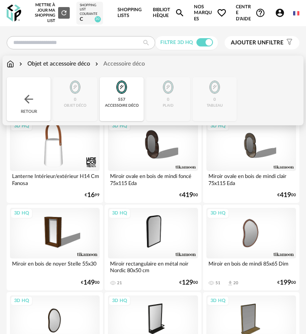
click at [19, 94] on div "Retour" at bounding box center [29, 99] width 44 height 44
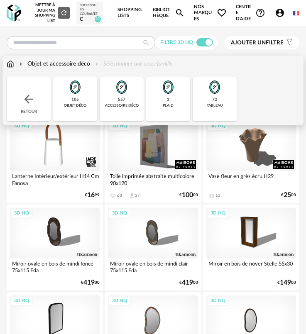
click at [23, 94] on img at bounding box center [28, 99] width 13 height 13
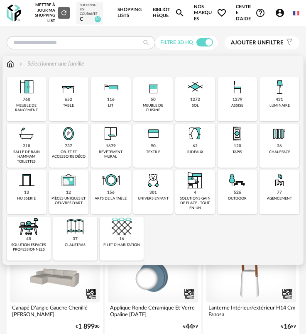
click at [281, 95] on img at bounding box center [279, 87] width 20 height 20
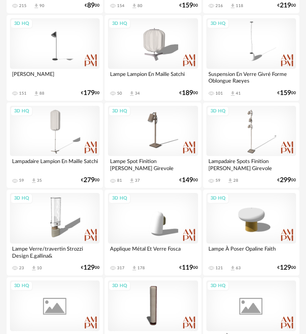
scroll to position [788, 0]
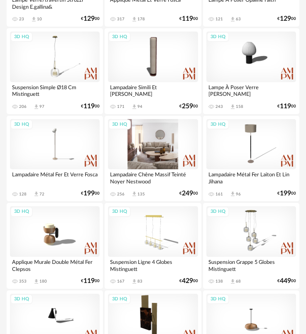
click at [156, 132] on div "3D HQ" at bounding box center [153, 144] width 90 height 51
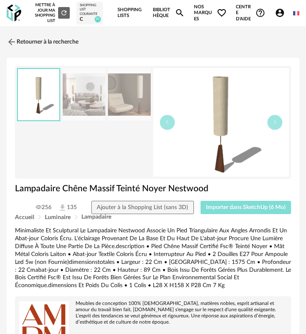
click at [233, 205] on button "Importer dans SketchUp (6 Mo)" at bounding box center [245, 207] width 91 height 13
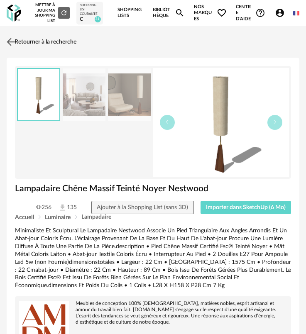
click at [45, 39] on link "Retourner à la recherche" at bounding box center [41, 42] width 72 height 18
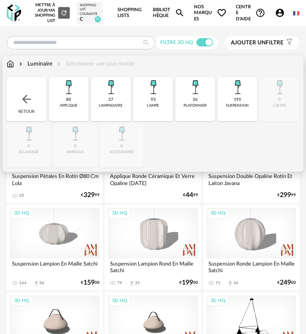
click at [28, 92] on div "Retour" at bounding box center [27, 99] width 40 height 44
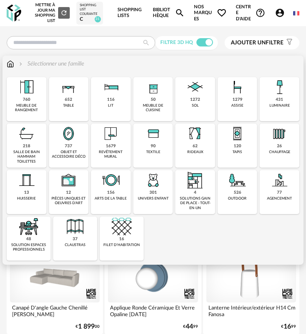
click at [190, 141] on img at bounding box center [195, 134] width 20 height 20
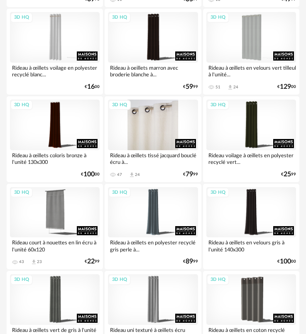
scroll to position [207, 0]
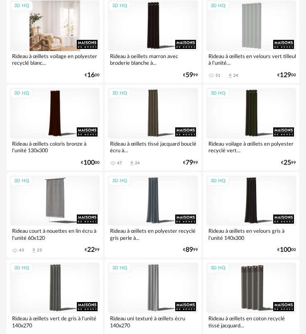
click at [57, 39] on div "3D HQ" at bounding box center [55, 25] width 90 height 51
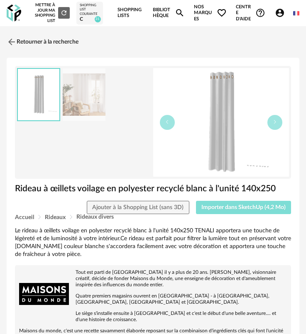
click at [237, 208] on span "Importer dans SketchUp (4,2 Mo)" at bounding box center [243, 208] width 84 height 6
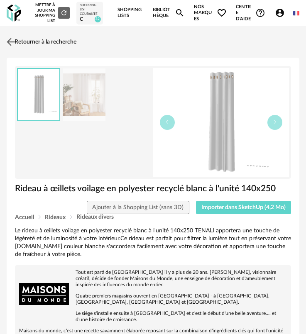
click at [24, 43] on link "Retourner à la recherche" at bounding box center [41, 42] width 72 height 18
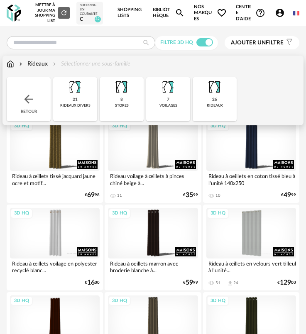
click at [21, 91] on div "Retour" at bounding box center [29, 99] width 44 height 44
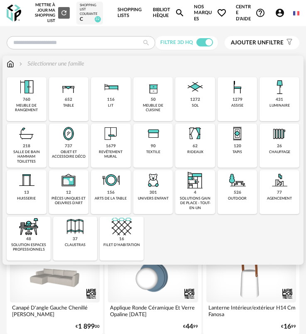
click at [34, 95] on img at bounding box center [27, 87] width 20 height 20
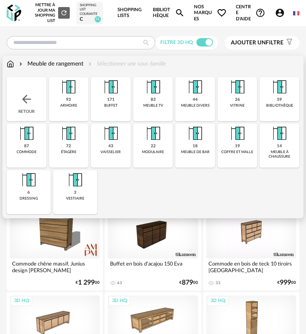
click at [150, 103] on div "meuble tv" at bounding box center [153, 105] width 20 height 5
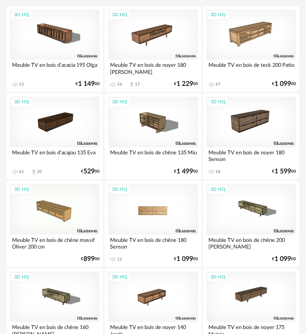
scroll to position [124, 0]
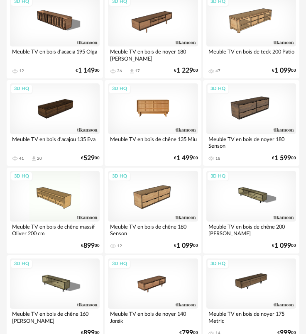
click at [153, 109] on div "3D HQ" at bounding box center [153, 108] width 90 height 51
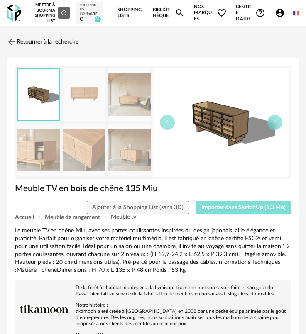
drag, startPoint x: 214, startPoint y: 206, endPoint x: 157, endPoint y: 177, distance: 64.0
click at [195, 186] on div "Meuble TV en bois de chêne 135 Miu Ajouter à la Shopping List (sans 3D) Importe…" at bounding box center [153, 198] width 284 height 31
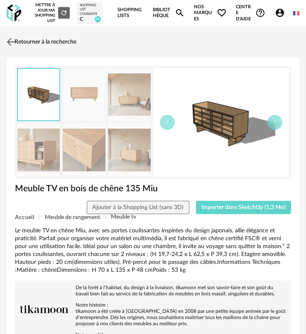
click at [48, 39] on link "Retourner à la recherche" at bounding box center [41, 42] width 72 height 18
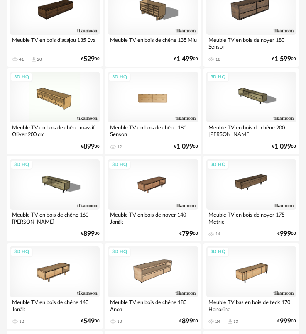
scroll to position [249, 0]
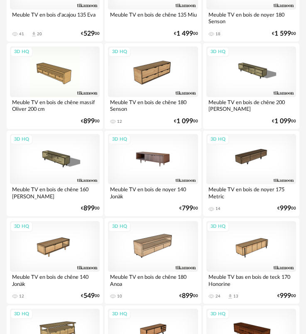
click at [154, 166] on div "3D HQ" at bounding box center [153, 159] width 90 height 51
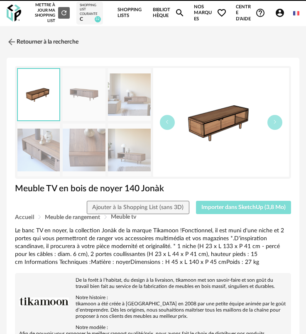
click at [237, 207] on span "Importer dans SketchUp (3,8 Mo)" at bounding box center [243, 208] width 84 height 6
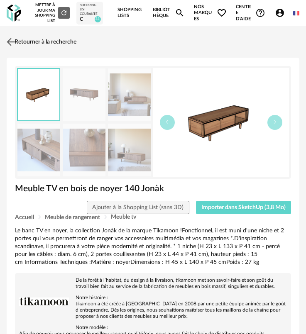
click at [16, 35] on link "Retourner à la recherche" at bounding box center [41, 42] width 72 height 18
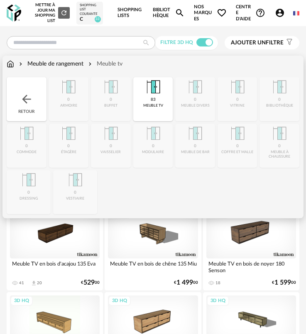
click at [30, 97] on img at bounding box center [26, 99] width 13 height 13
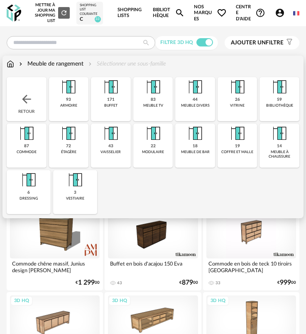
drag, startPoint x: 115, startPoint y: 108, endPoint x: 169, endPoint y: 131, distance: 58.0
click at [171, 125] on div "Close icon Retour 93 armoire 171 buffet 83 meuble tv 44 meuble divers 26 vitrin…" at bounding box center [153, 145] width 292 height 137
click at [186, 181] on div "Close icon Retour 93 armoire 171 buffet 83 meuble tv 44 meuble divers 26 vitrin…" at bounding box center [153, 145] width 292 height 137
click at [276, 107] on div "bibliothèque" at bounding box center [279, 105] width 27 height 5
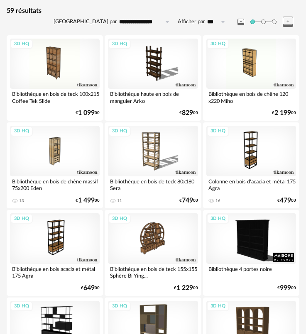
scroll to position [83, 0]
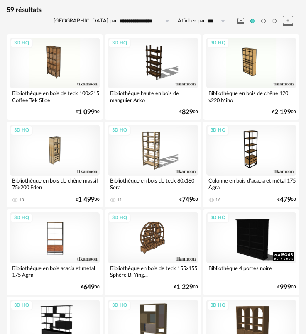
click at [73, 221] on div "3D HQ" at bounding box center [55, 237] width 90 height 51
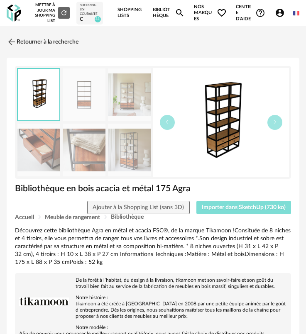
click at [228, 207] on span "Importer dans SketchUp (730 ko)" at bounding box center [244, 208] width 84 height 6
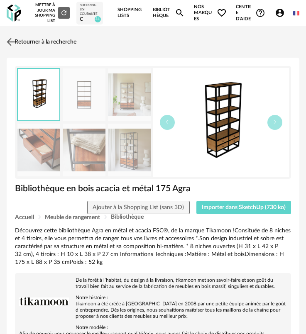
click at [35, 34] on link "Retourner à la recherche" at bounding box center [41, 42] width 72 height 18
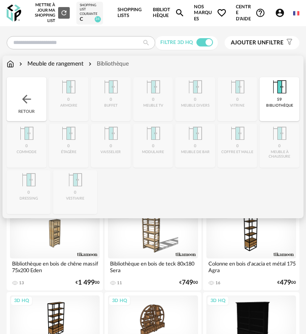
click at [30, 98] on img at bounding box center [26, 99] width 13 height 13
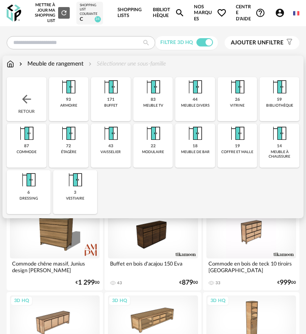
click at [38, 103] on div "Retour" at bounding box center [27, 99] width 40 height 44
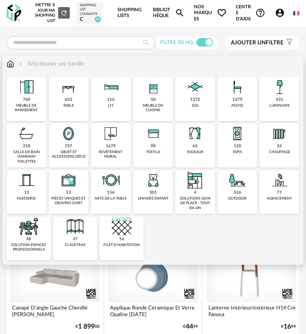
click at [236, 105] on div "assise" at bounding box center [237, 105] width 12 height 5
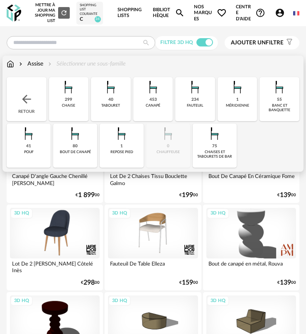
drag, startPoint x: 114, startPoint y: 106, endPoint x: 150, endPoint y: 107, distance: 36.1
click at [150, 112] on div "Close icon Retour 299 chaise 40 tabouret 453 canapé 234 fauteuil 1 méridienne 5…" at bounding box center [153, 122] width 292 height 90
click at [150, 107] on div "canapé" at bounding box center [153, 105] width 15 height 5
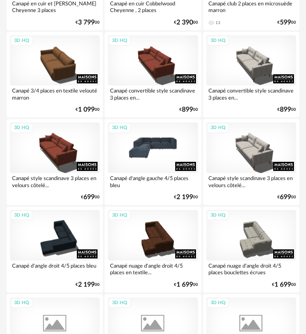
scroll to position [373, 0]
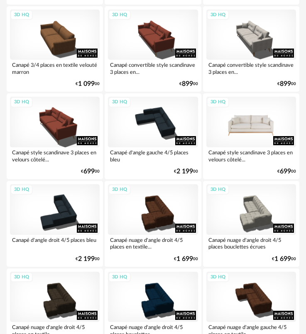
click at [233, 134] on div "3D HQ" at bounding box center [251, 122] width 90 height 51
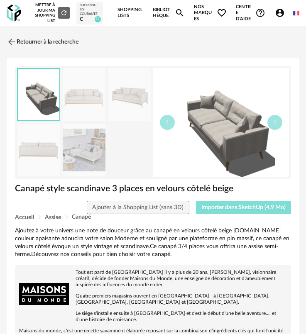
click at [240, 207] on span "Importer dans SketchUp (4,9 Mo)" at bounding box center [243, 208] width 84 height 6
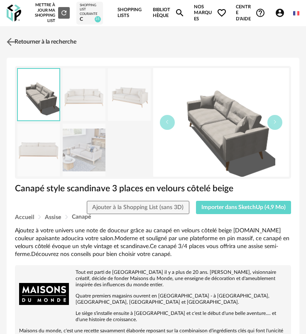
click at [27, 44] on link "Retourner à la recherche" at bounding box center [41, 42] width 72 height 18
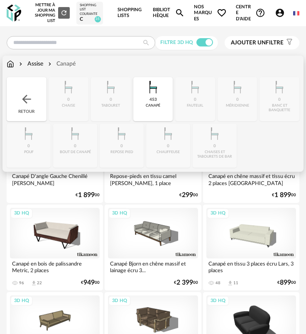
click at [145, 90] on img at bounding box center [153, 87] width 20 height 20
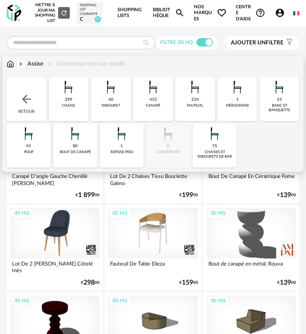
click at [197, 98] on div "234" at bounding box center [194, 99] width 7 height 5
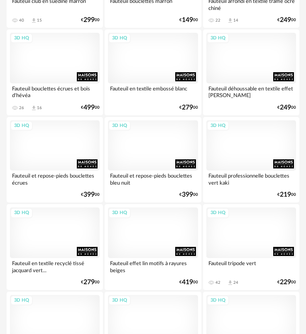
scroll to position [539, 0]
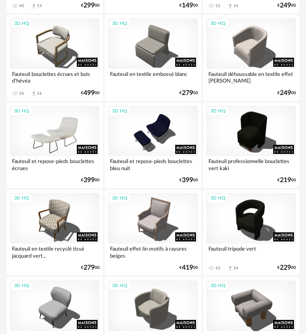
click at [59, 136] on div "3D HQ" at bounding box center [55, 131] width 90 height 51
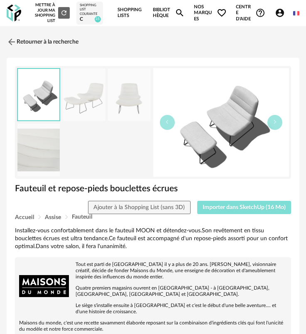
click at [219, 208] on span "Importer dans SketchUp (16 Mo)" at bounding box center [243, 208] width 83 height 6
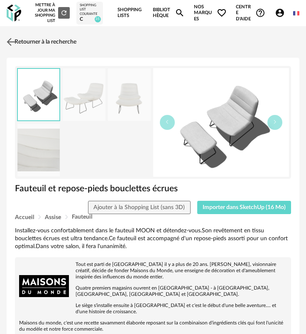
click at [28, 45] on link "Retourner à la recherche" at bounding box center [41, 42] width 72 height 18
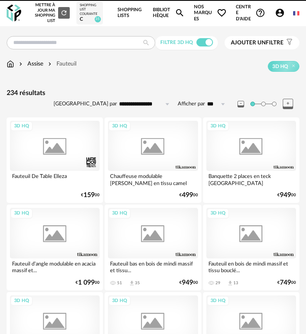
scroll to position [539, 0]
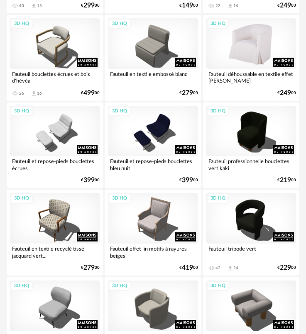
click at [247, 53] on div "3D HQ" at bounding box center [251, 43] width 90 height 51
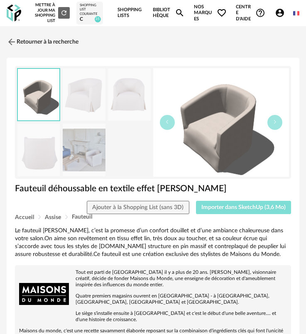
click at [238, 207] on span "Importer dans SketchUp (3,6 Mo)" at bounding box center [243, 208] width 84 height 6
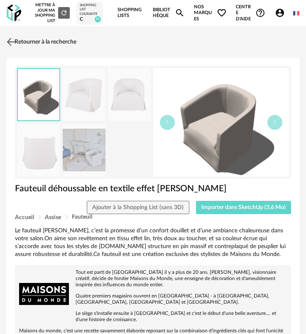
click at [18, 47] on link "Retourner à la recherche" at bounding box center [41, 42] width 72 height 18
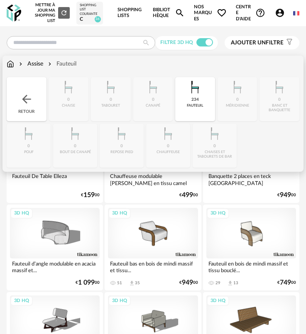
click at [186, 94] on img at bounding box center [195, 87] width 20 height 20
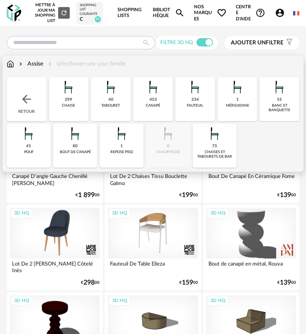
click at [34, 139] on img at bounding box center [29, 134] width 20 height 20
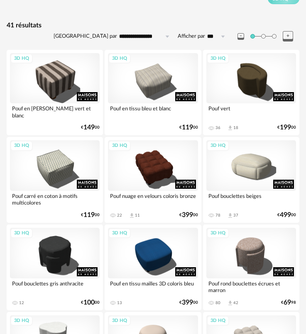
scroll to position [249, 0]
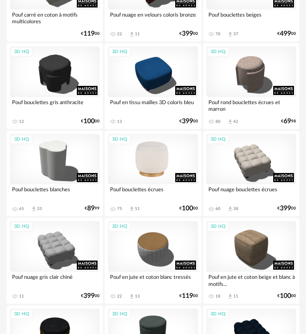
click at [161, 165] on div "3D HQ" at bounding box center [153, 159] width 90 height 51
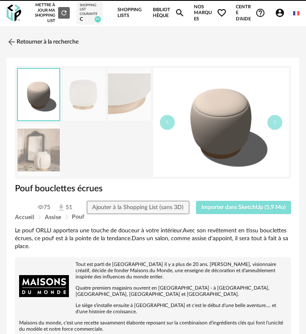
click at [256, 210] on span "Importer dans SketchUp (5,9 Mo)" at bounding box center [243, 208] width 84 height 6
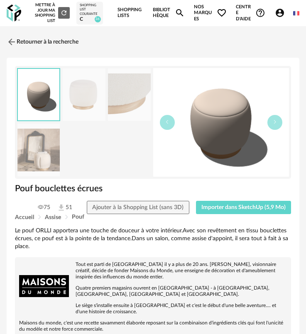
click at [44, 46] on link "Retourner à la recherche" at bounding box center [41, 42] width 72 height 18
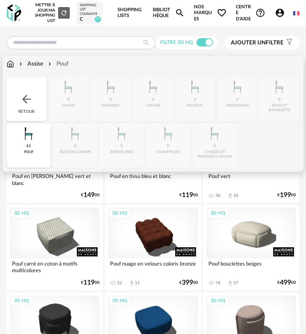
click at [25, 86] on div "Retour" at bounding box center [27, 99] width 40 height 44
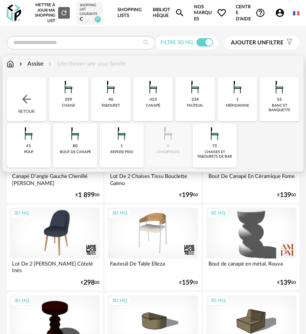
click at [26, 100] on img at bounding box center [26, 99] width 13 height 13
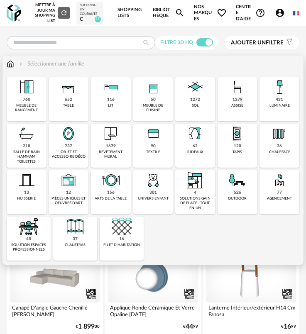
click at [60, 109] on div "652 table" at bounding box center [69, 99] width 40 height 44
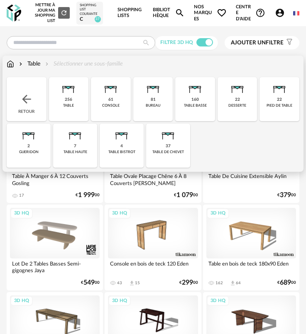
click at [194, 106] on div "table basse" at bounding box center [195, 105] width 23 height 5
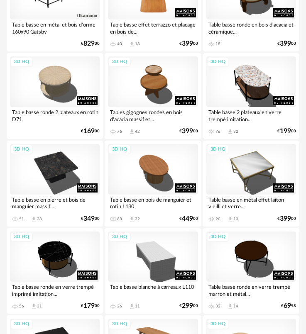
scroll to position [415, 0]
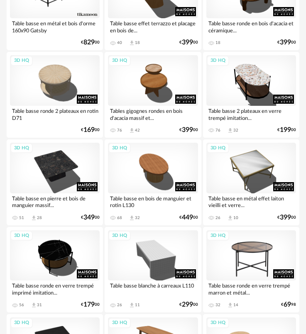
click at [295, 256] on div "3D HQ" at bounding box center [251, 255] width 90 height 51
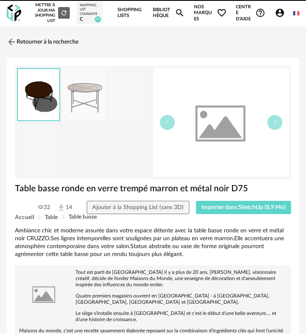
click at [270, 249] on div "Ambiance chic et moderne assurée dans votre espace détente avec la table basse …" at bounding box center [153, 243] width 276 height 32
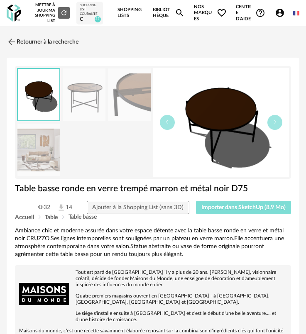
click at [223, 207] on span "Importer dans SketchUp (8,9 Mo)" at bounding box center [243, 208] width 84 height 6
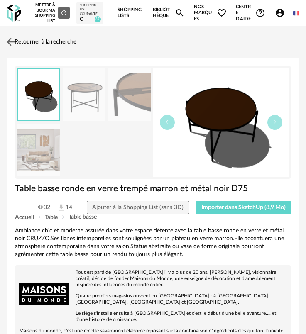
click at [22, 34] on link "Retourner à la recherche" at bounding box center [41, 42] width 72 height 18
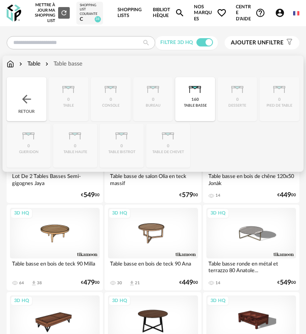
click at [188, 99] on div "160 table basse" at bounding box center [195, 99] width 40 height 44
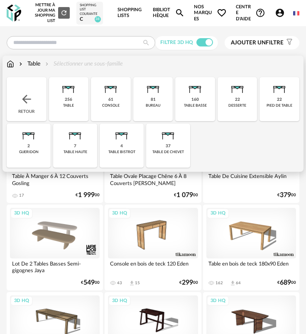
click at [39, 102] on div "Retour" at bounding box center [27, 99] width 40 height 44
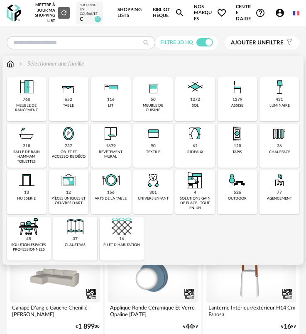
click at [246, 149] on div "120 tapis" at bounding box center [237, 146] width 40 height 44
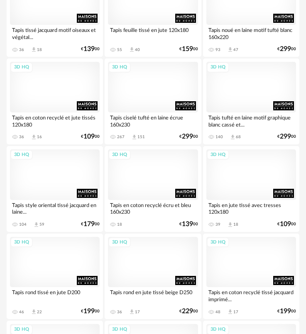
scroll to position [1203, 0]
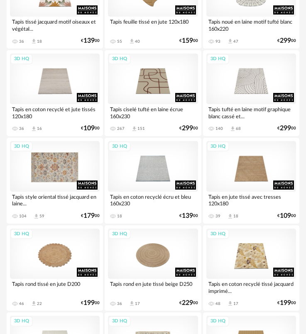
click at [49, 162] on div "3D HQ" at bounding box center [55, 166] width 90 height 51
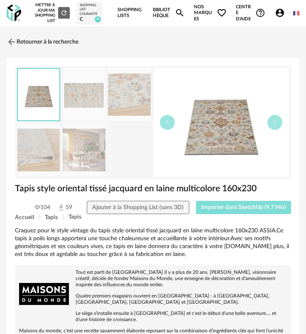
click at [222, 207] on span "Importer dans SketchUp (9,7 Mo)" at bounding box center [243, 208] width 84 height 6
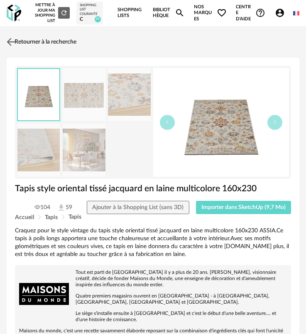
click at [22, 44] on link "Retourner à la recherche" at bounding box center [41, 42] width 72 height 18
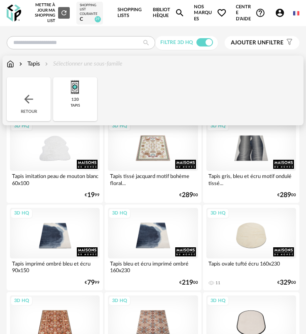
click at [21, 95] on div "Retour" at bounding box center [29, 99] width 44 height 44
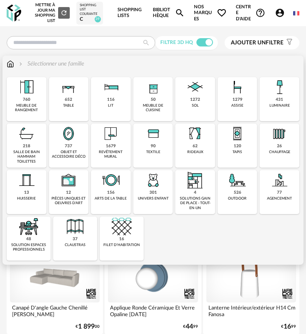
click at [75, 136] on img at bounding box center [68, 134] width 20 height 20
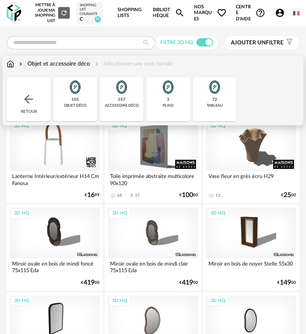
click at [214, 105] on div "tableau" at bounding box center [215, 105] width 16 height 5
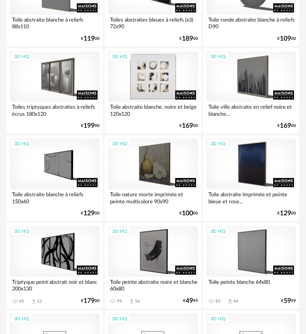
scroll to position [332, 0]
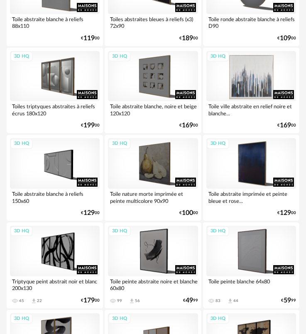
drag, startPoint x: 278, startPoint y: 68, endPoint x: 275, endPoint y: 75, distance: 8.2
click at [278, 68] on div "3D HQ" at bounding box center [251, 76] width 90 height 51
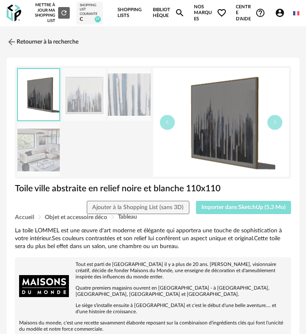
click at [239, 206] on span "Importer dans SketchUp (5,3 Mo)" at bounding box center [243, 208] width 84 height 6
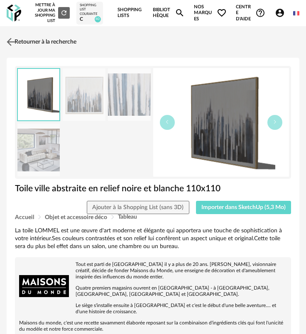
click at [31, 45] on link "Retourner à la recherche" at bounding box center [41, 42] width 72 height 18
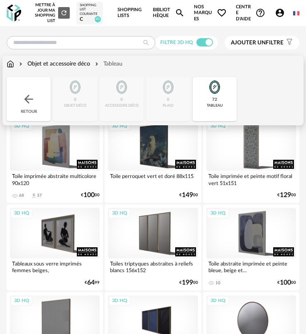
click at [36, 99] on div "Retour" at bounding box center [29, 99] width 44 height 44
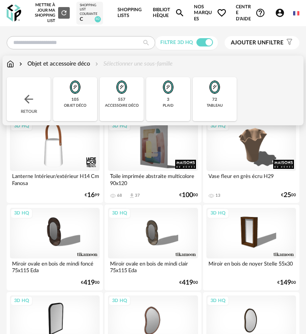
click at [35, 100] on img at bounding box center [28, 99] width 13 height 13
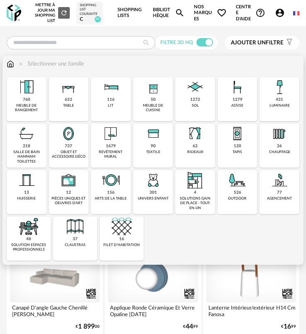
click at [160, 144] on div "90 textile" at bounding box center [153, 146] width 40 height 44
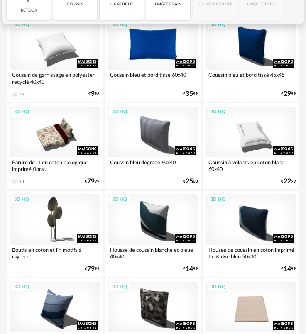
scroll to position [124, 0]
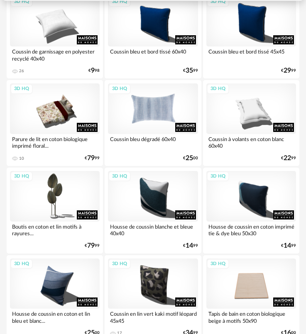
click at [174, 109] on div "3D HQ" at bounding box center [153, 108] width 90 height 51
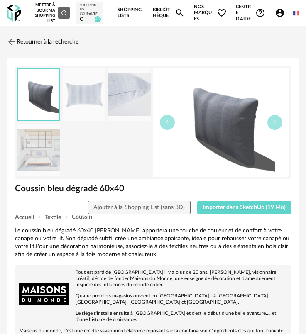
drag, startPoint x: 214, startPoint y: 195, endPoint x: 214, endPoint y: 200, distance: 4.2
click at [214, 197] on div "Coussin bleu dégradé 60x40" at bounding box center [153, 192] width 284 height 18
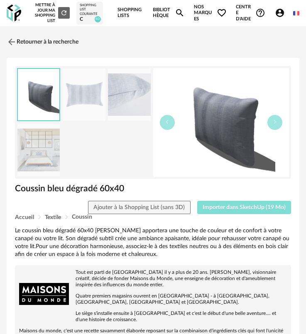
click at [214, 205] on button "Importer dans SketchUp (19 Mo)" at bounding box center [244, 207] width 94 height 13
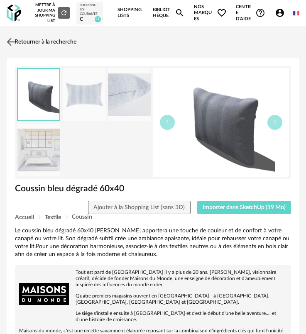
click at [17, 41] on link "Retourner à la recherche" at bounding box center [41, 42] width 72 height 18
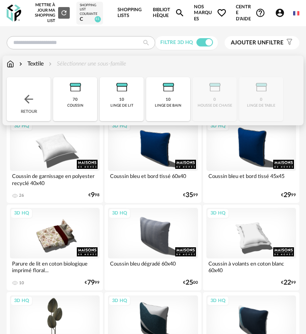
click at [33, 100] on img at bounding box center [28, 99] width 13 height 13
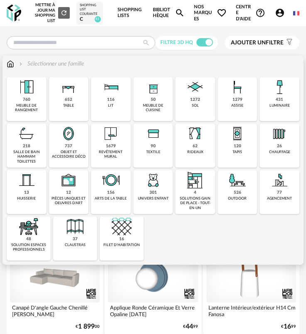
click at [32, 99] on div "760 meuble de rangement" at bounding box center [27, 99] width 40 height 44
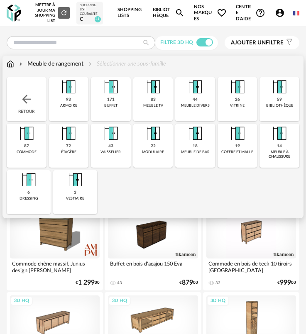
click at [30, 185] on img at bounding box center [29, 180] width 20 height 20
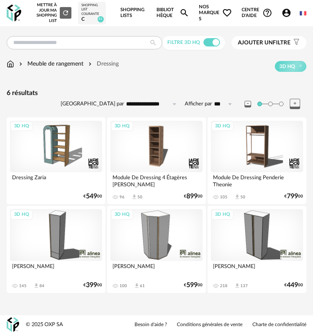
click at [236, 230] on div "3D HQ" at bounding box center [257, 235] width 92 height 52
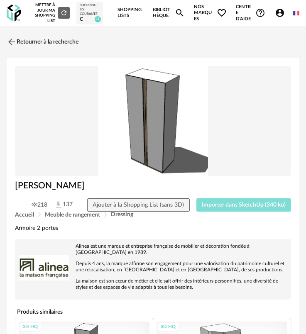
click at [228, 202] on button "Importer dans SketchUp (340 ko)" at bounding box center [243, 204] width 95 height 13
click at [14, 43] on img at bounding box center [11, 42] width 12 height 12
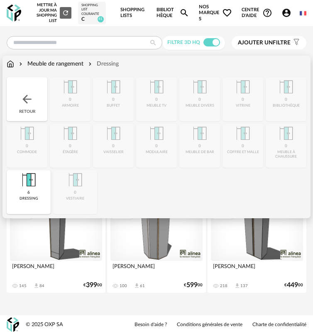
click at [32, 88] on div "Retour" at bounding box center [27, 99] width 41 height 44
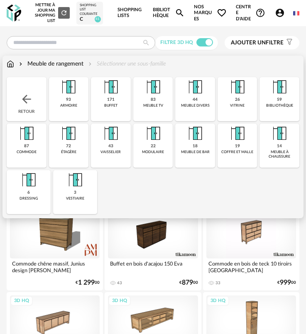
click at [32, 88] on div "Retour" at bounding box center [27, 99] width 40 height 44
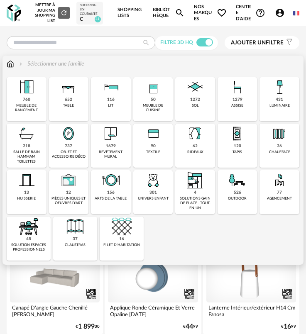
click at [61, 93] on img at bounding box center [68, 87] width 20 height 20
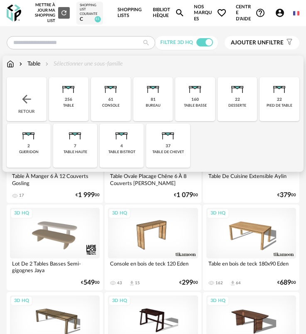
click at [166, 109] on div "81 bureau" at bounding box center [153, 99] width 40 height 44
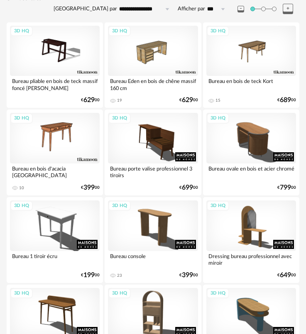
scroll to position [124, 0]
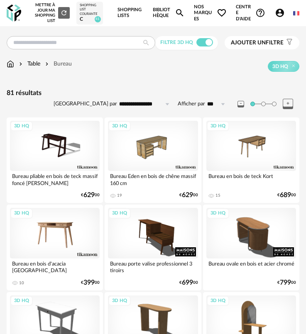
scroll to position [124, 0]
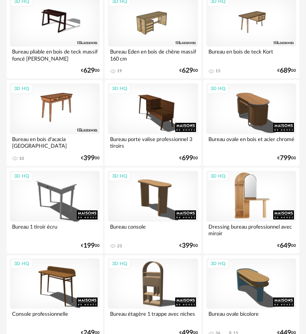
click at [243, 207] on div "3D HQ" at bounding box center [251, 196] width 90 height 51
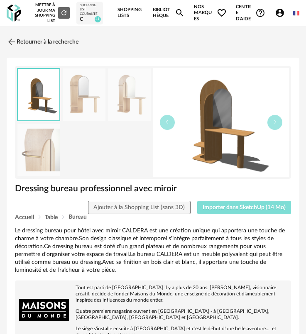
click at [247, 208] on span "Importer dans SketchUp (14 Mo)" at bounding box center [243, 208] width 83 height 6
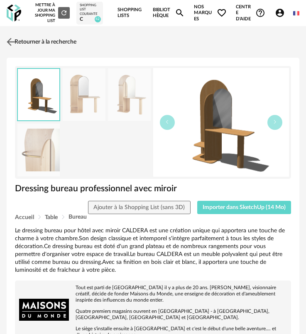
click at [54, 44] on link "Retourner à la recherche" at bounding box center [41, 42] width 72 height 18
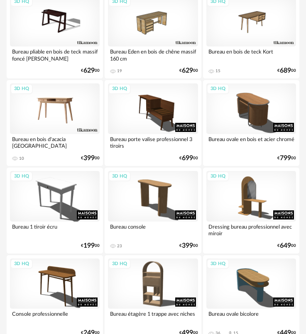
click at [55, 113] on div "3D HQ" at bounding box center [55, 108] width 90 height 51
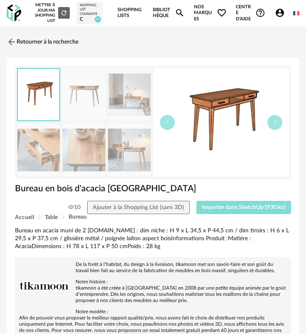
click at [224, 203] on button "Importer dans SketchUp (930 ko)" at bounding box center [243, 207] width 95 height 13
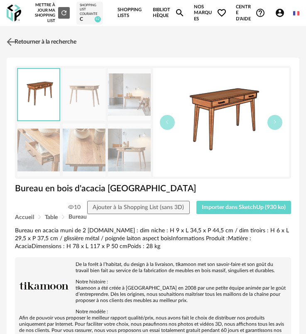
click at [22, 46] on link "Retourner à la recherche" at bounding box center [41, 42] width 72 height 18
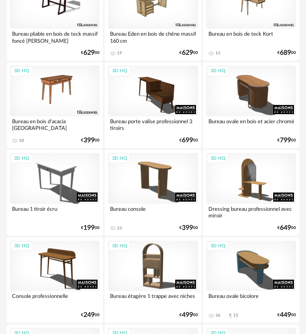
scroll to position [166, 0]
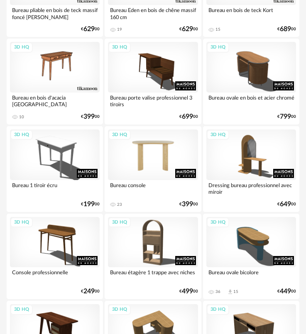
click at [147, 151] on div "3D HQ" at bounding box center [153, 154] width 90 height 51
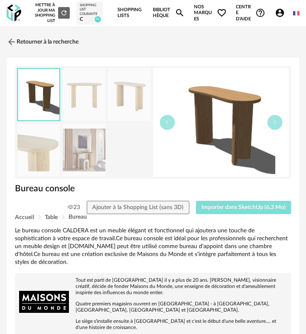
drag, startPoint x: 237, startPoint y: 206, endPoint x: 40, endPoint y: 153, distance: 203.6
click at [236, 206] on span "Importer dans SketchUp (6,3 Mo)" at bounding box center [243, 208] width 84 height 6
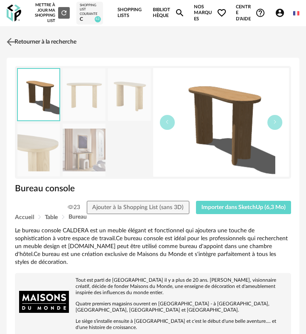
click at [20, 42] on link "Retourner à la recherche" at bounding box center [41, 42] width 72 height 18
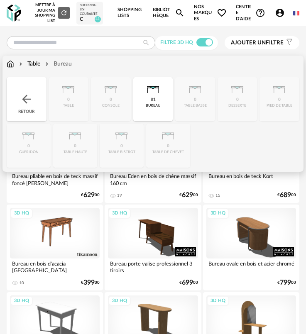
click at [17, 92] on div "Retour" at bounding box center [27, 99] width 40 height 44
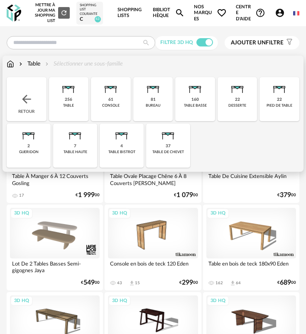
click at [165, 144] on div "37 table de chevet" at bounding box center [168, 146] width 44 height 44
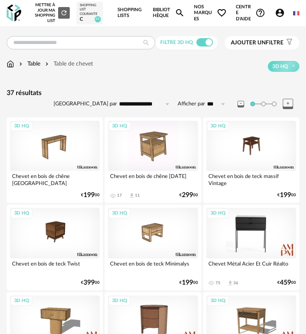
click at [242, 229] on div "3D HQ" at bounding box center [251, 233] width 90 height 51
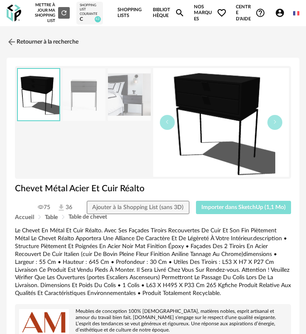
click at [246, 213] on button "Importer dans SketchUp (1,1 Mo)" at bounding box center [243, 207] width 95 height 13
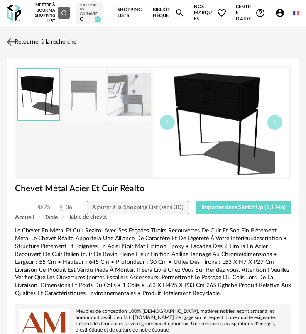
click at [65, 46] on link "Retourner à la recherche" at bounding box center [41, 42] width 72 height 18
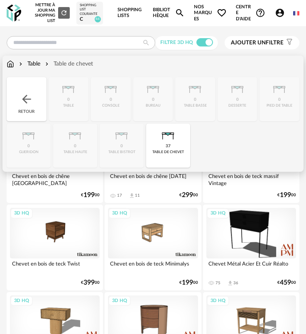
click at [32, 95] on img at bounding box center [26, 99] width 13 height 13
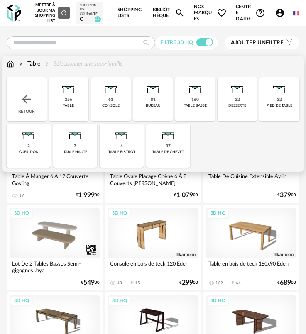
click at [32, 95] on img at bounding box center [26, 99] width 13 height 13
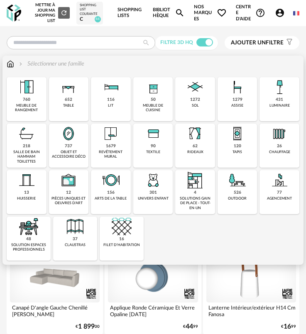
click at [236, 99] on div "1279" at bounding box center [237, 99] width 10 height 5
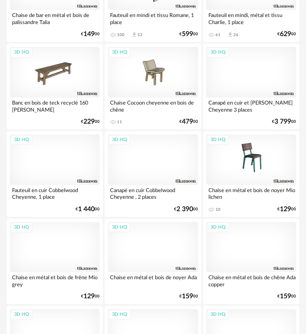
scroll to position [954, 0]
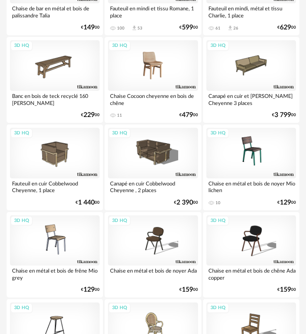
click at [160, 76] on div "3D HQ" at bounding box center [153, 65] width 90 height 51
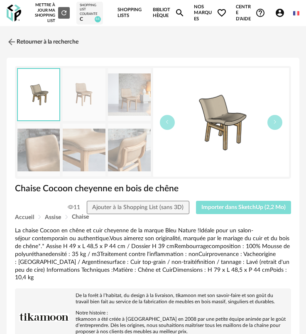
click at [212, 207] on span "Importer dans SketchUp (2,2 Mo)" at bounding box center [243, 208] width 84 height 6
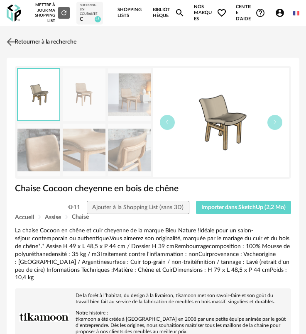
click at [37, 42] on link "Retourner à la recherche" at bounding box center [41, 42] width 72 height 18
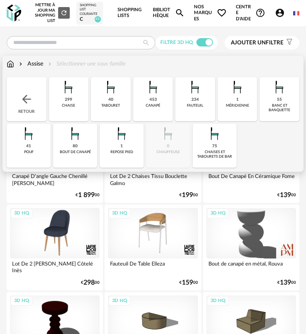
click at [34, 144] on div "41 pouf" at bounding box center [29, 146] width 44 height 44
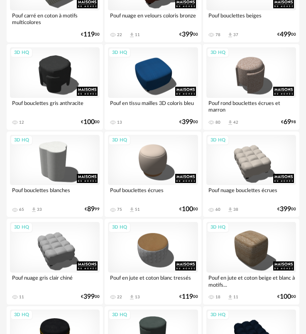
scroll to position [249, 0]
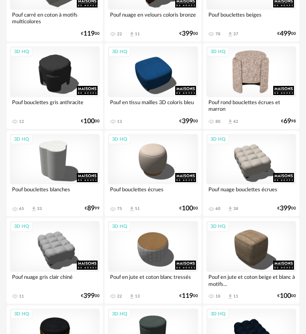
click at [249, 83] on div "3D HQ" at bounding box center [251, 71] width 90 height 51
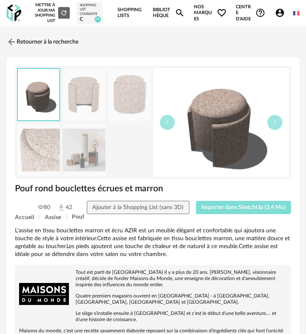
click at [234, 207] on span "Importer dans SketchUp (3,4 Mo)" at bounding box center [243, 208] width 84 height 6
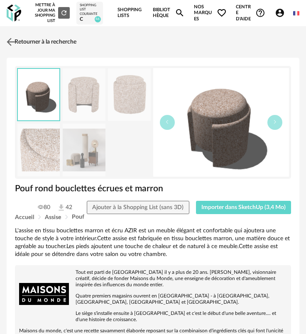
click at [11, 40] on img at bounding box center [11, 42] width 12 height 12
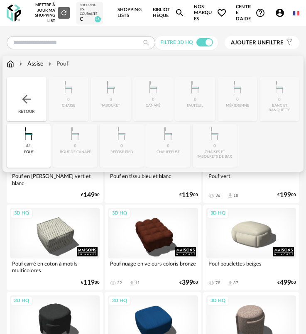
click at [31, 94] on img at bounding box center [26, 99] width 13 height 13
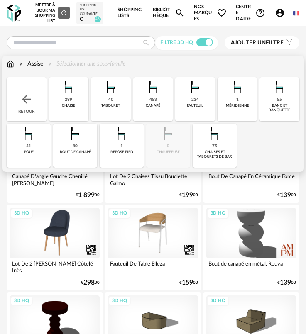
click at [37, 92] on div "Retour" at bounding box center [27, 99] width 40 height 44
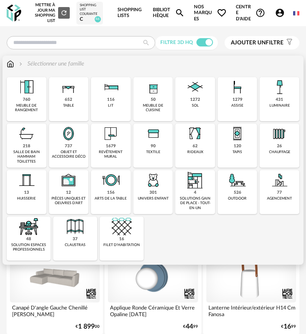
click at [67, 142] on img at bounding box center [68, 134] width 20 height 20
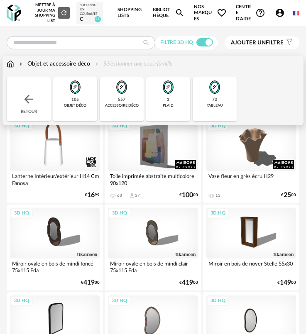
click at [109, 112] on div "557 accessoire déco" at bounding box center [122, 99] width 44 height 44
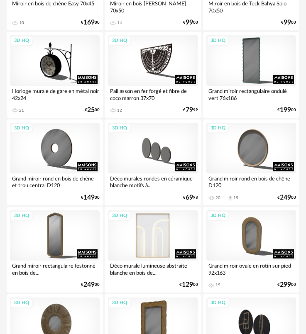
scroll to position [456, 0]
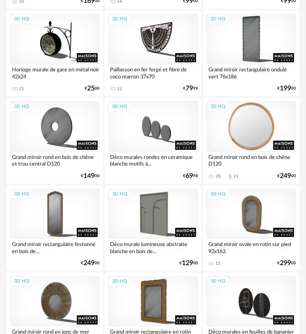
click at [263, 134] on div "3D HQ" at bounding box center [251, 126] width 90 height 51
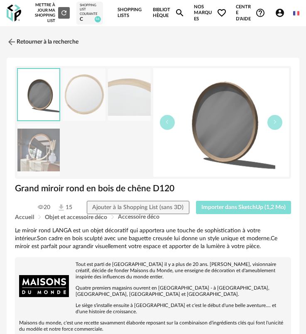
click at [246, 212] on button "Importer dans SketchUp (1,2 Mo)" at bounding box center [243, 207] width 95 height 13
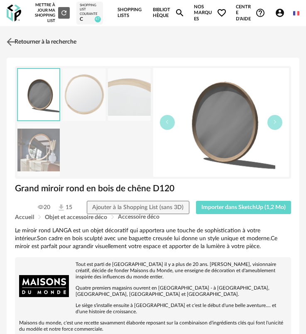
click at [31, 45] on link "Retourner à la recherche" at bounding box center [41, 42] width 72 height 18
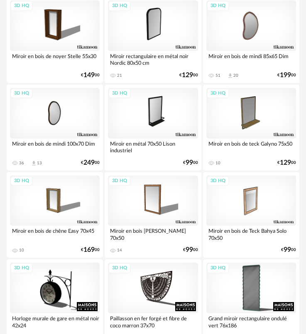
scroll to position [456, 0]
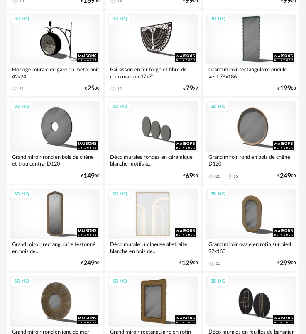
drag, startPoint x: 158, startPoint y: 204, endPoint x: 165, endPoint y: 209, distance: 8.3
click at [158, 205] on div "3D HQ" at bounding box center [153, 214] width 90 height 51
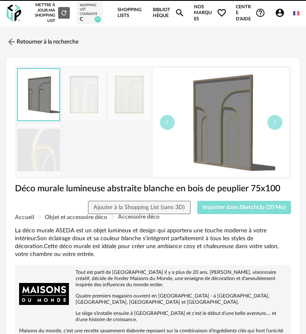
click at [230, 211] on button "Importer dans SketchUp (20 Mo)" at bounding box center [244, 207] width 94 height 13
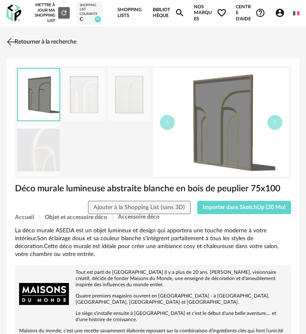
click at [23, 45] on link "Retourner à la recherche" at bounding box center [41, 42] width 72 height 18
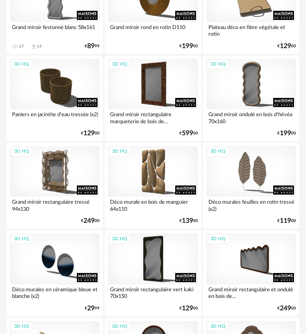
scroll to position [954, 0]
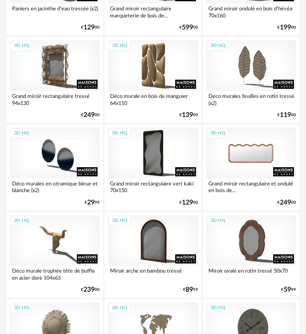
click at [230, 160] on div "3D HQ" at bounding box center [251, 153] width 90 height 51
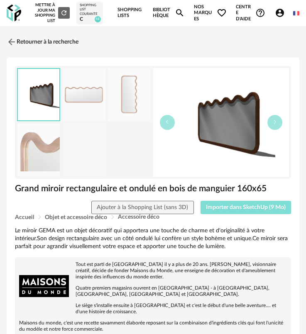
click at [230, 209] on span "Importer dans SketchUp (9 Mo)" at bounding box center [246, 208] width 80 height 6
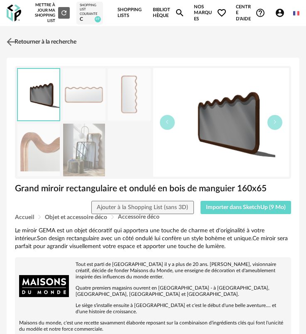
click at [17, 42] on link "Retourner à la recherche" at bounding box center [41, 42] width 72 height 18
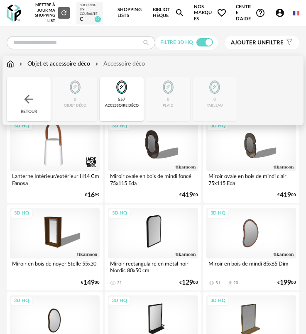
click at [27, 90] on div "Retour" at bounding box center [29, 99] width 44 height 44
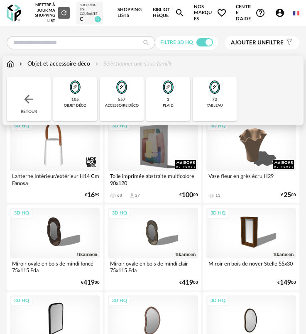
click at [41, 97] on div "Retour" at bounding box center [29, 99] width 44 height 44
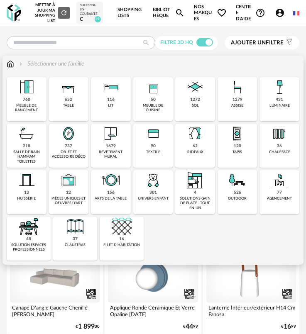
click at [277, 99] on div "431" at bounding box center [278, 99] width 7 height 5
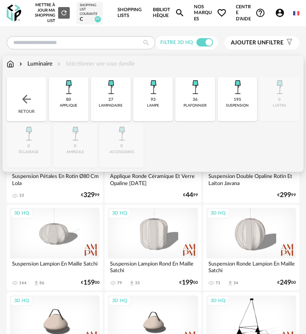
click at [152, 105] on div "lampe" at bounding box center [153, 105] width 12 height 5
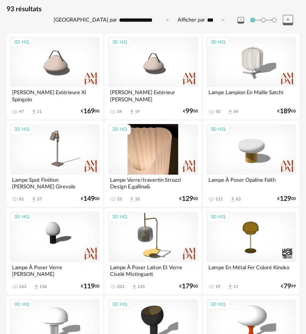
scroll to position [124, 0]
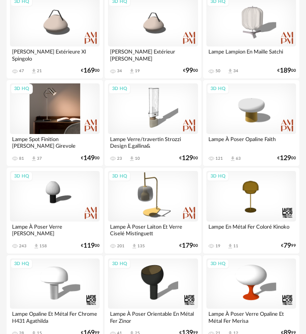
click at [46, 117] on div "3D HQ" at bounding box center [55, 108] width 90 height 51
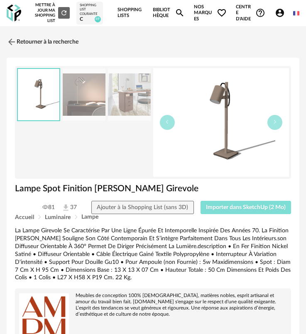
drag, startPoint x: 219, startPoint y: 205, endPoint x: 28, endPoint y: 195, distance: 192.0
click at [219, 205] on span "Importer dans SketchUp (2 Mo)" at bounding box center [246, 208] width 80 height 6
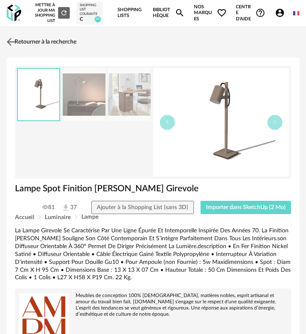
click at [19, 47] on link "Retourner à la recherche" at bounding box center [41, 42] width 72 height 18
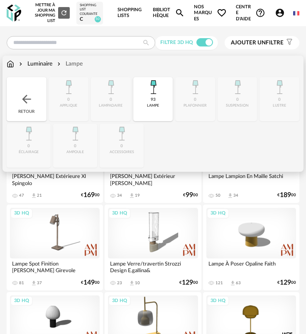
click at [141, 92] on div "93 lampe" at bounding box center [153, 99] width 40 height 44
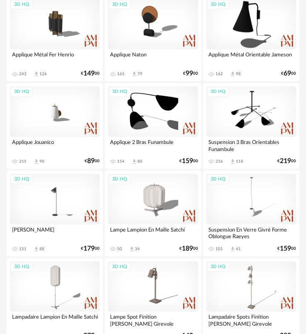
scroll to position [539, 0]
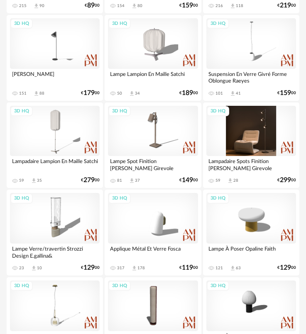
click at [244, 137] on div "3D HQ" at bounding box center [251, 131] width 90 height 51
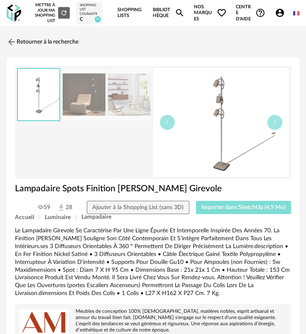
click at [228, 204] on button "Importer dans SketchUp (4,9 Mo)" at bounding box center [243, 207] width 95 height 13
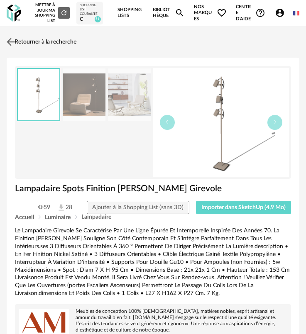
click at [32, 39] on link "Retourner à la recherche" at bounding box center [41, 42] width 72 height 18
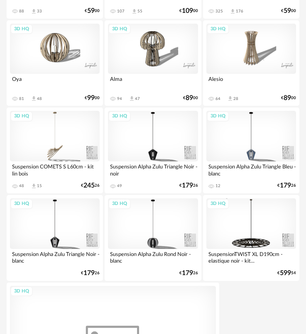
scroll to position [2738, 0]
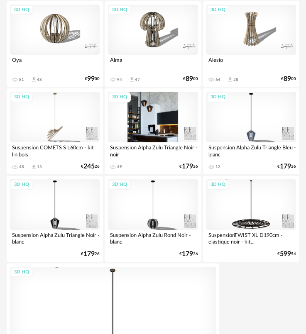
click at [152, 130] on div "3D HQ" at bounding box center [153, 117] width 90 height 51
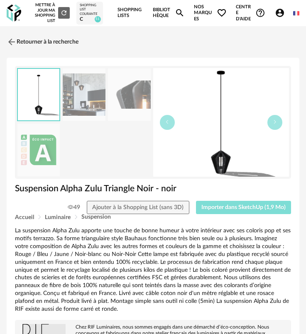
click at [225, 203] on button "Importer dans SketchUp (1,9 Mo)" at bounding box center [243, 207] width 95 height 13
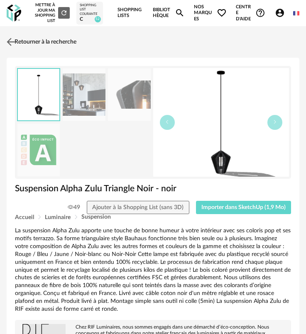
click at [40, 42] on link "Retourner à la recherche" at bounding box center [41, 42] width 72 height 18
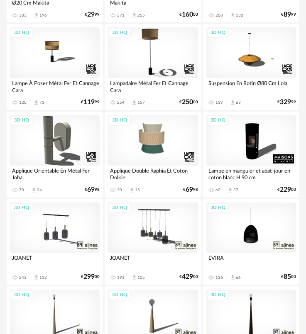
scroll to position [2249, 0]
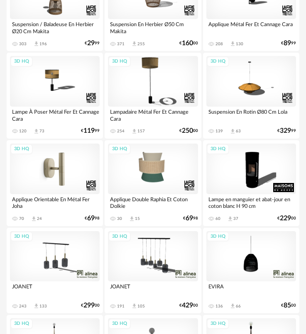
click at [63, 156] on div "3D HQ" at bounding box center [55, 169] width 90 height 51
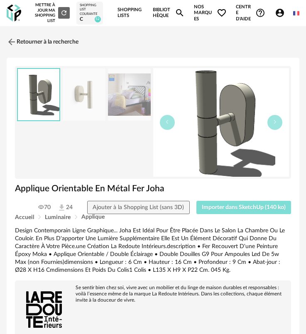
drag, startPoint x: 218, startPoint y: 209, endPoint x: 189, endPoint y: 201, distance: 30.2
click at [218, 207] on span "Importer dans SketchUp (140 ko)" at bounding box center [244, 208] width 84 height 6
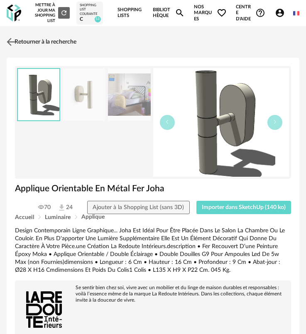
click at [17, 40] on img at bounding box center [11, 42] width 12 height 12
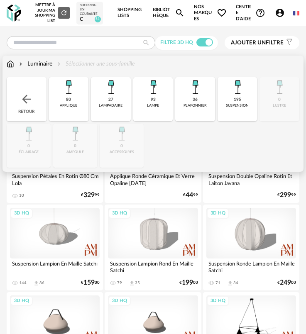
click at [34, 107] on div "Retour" at bounding box center [27, 99] width 40 height 44
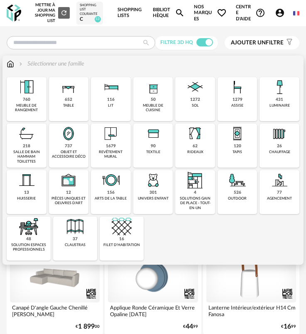
click at [194, 136] on img at bounding box center [195, 134] width 20 height 20
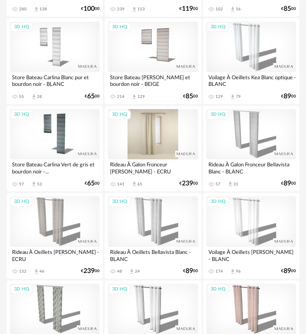
scroll to position [788, 0]
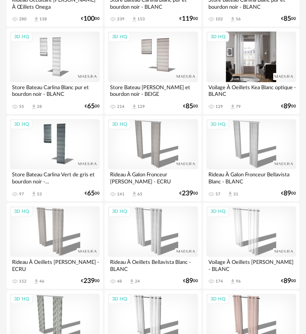
click at [256, 67] on div "3D HQ" at bounding box center [251, 57] width 90 height 51
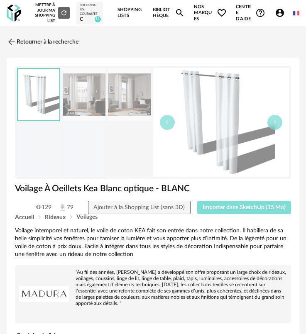
click at [247, 209] on span "Importer dans SketchUp (15 Mo)" at bounding box center [243, 208] width 83 height 6
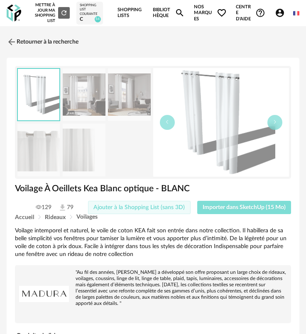
drag, startPoint x: 218, startPoint y: 206, endPoint x: 171, endPoint y: 207, distance: 47.3
click at [213, 206] on span "Importer dans SketchUp (15 Mo)" at bounding box center [243, 208] width 83 height 6
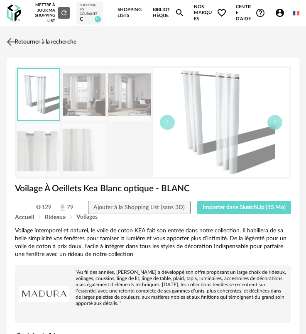
click at [22, 42] on link "Retourner à la recherche" at bounding box center [41, 42] width 72 height 18
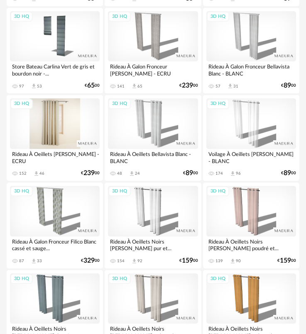
scroll to position [913, 0]
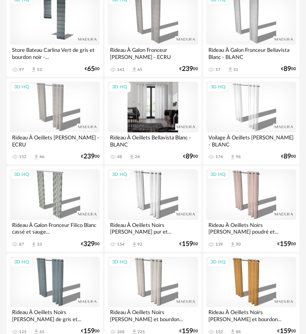
click at [151, 114] on div "3D HQ" at bounding box center [153, 107] width 90 height 51
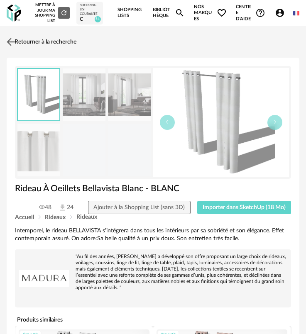
click at [56, 39] on link "Retourner à la recherche" at bounding box center [41, 42] width 72 height 18
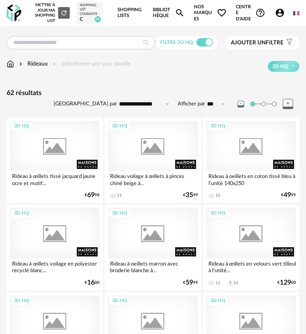
scroll to position [913, 0]
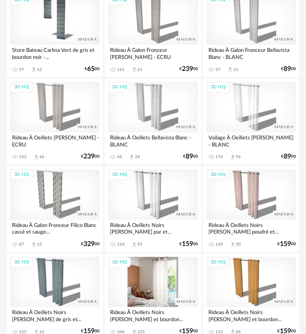
click at [165, 278] on div "3D HQ" at bounding box center [153, 282] width 90 height 51
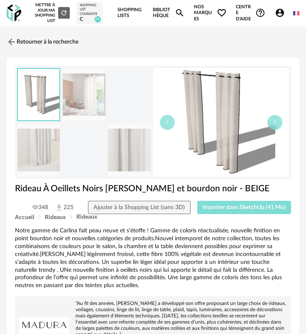
click at [236, 203] on button "Importer dans SketchUp (41 Mo)" at bounding box center [244, 207] width 94 height 13
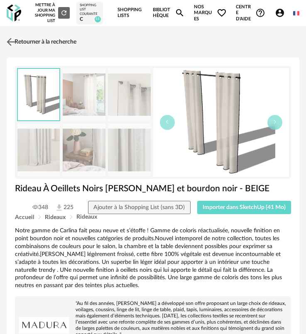
click at [42, 49] on link "Retourner à la recherche" at bounding box center [41, 42] width 72 height 18
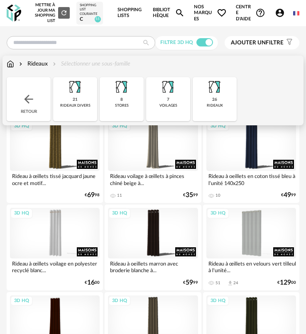
click at [34, 100] on img at bounding box center [28, 99] width 13 height 13
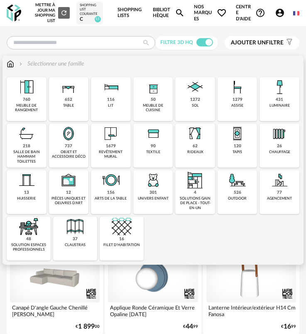
click at [77, 138] on img at bounding box center [68, 134] width 20 height 20
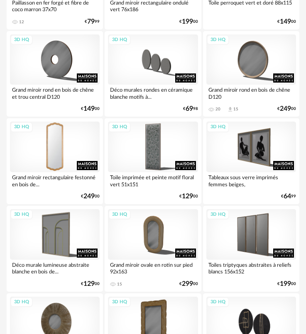
scroll to position [622, 0]
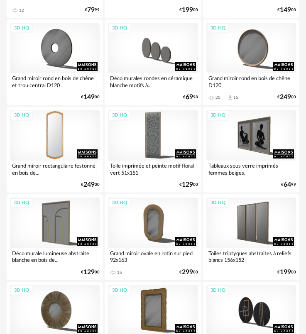
click at [66, 135] on div "3D HQ" at bounding box center [55, 135] width 90 height 51
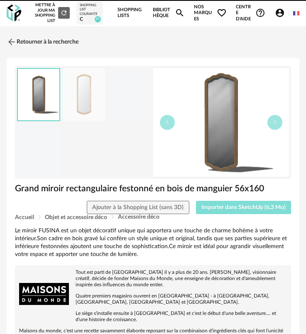
click at [256, 207] on span "Importer dans SketchUp (6,3 Mo)" at bounding box center [243, 208] width 84 height 6
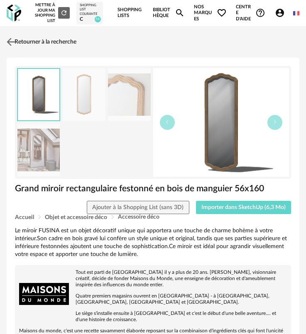
click at [28, 41] on link "Retourner à la recherche" at bounding box center [41, 42] width 72 height 18
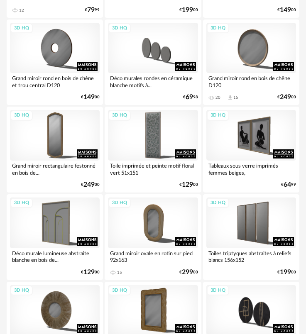
scroll to position [913, 0]
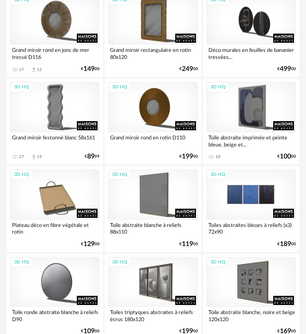
click at [243, 173] on div "3D HQ" at bounding box center [251, 194] width 90 height 51
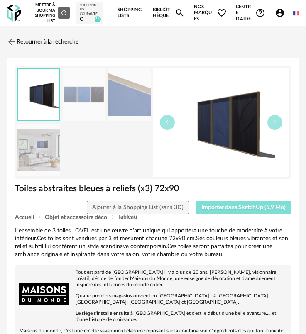
click at [257, 202] on button "Importer dans SketchUp (5,9 Mo)" at bounding box center [243, 207] width 95 height 13
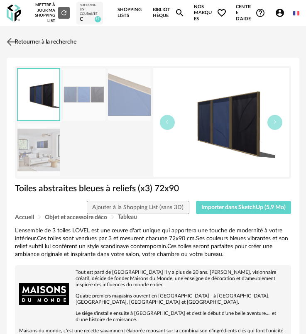
click at [17, 46] on link "Retourner à la recherche" at bounding box center [41, 42] width 72 height 18
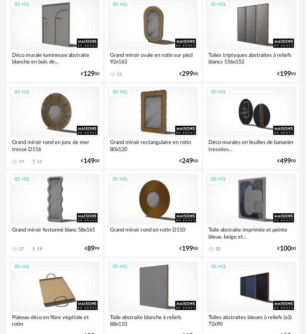
scroll to position [664, 0]
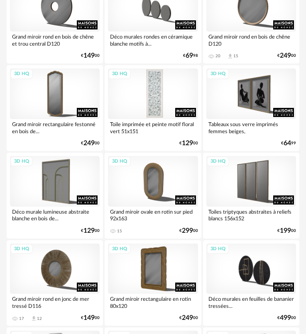
click at [150, 113] on div "3D HQ" at bounding box center [153, 93] width 90 height 51
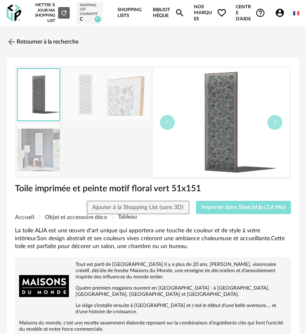
click at [231, 202] on button "Importer dans SketchUp (2,6 Mo)" at bounding box center [243, 207] width 95 height 13
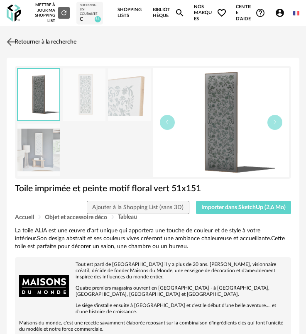
click at [23, 41] on link "Retourner à la recherche" at bounding box center [41, 42] width 72 height 18
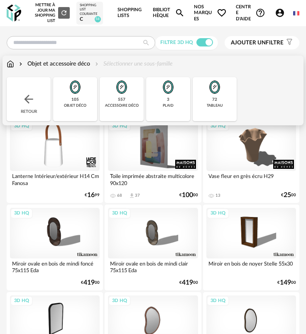
click at [28, 93] on img at bounding box center [28, 99] width 13 height 13
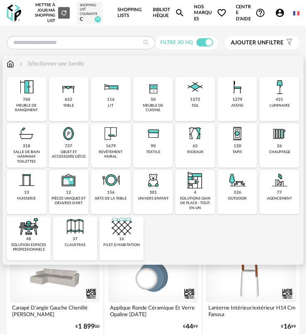
click at [107, 142] on img at bounding box center [111, 134] width 20 height 20
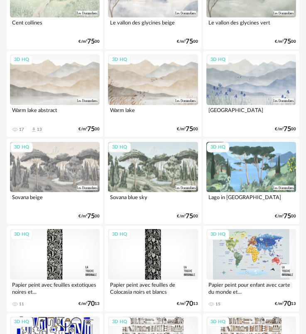
scroll to position [539, 0]
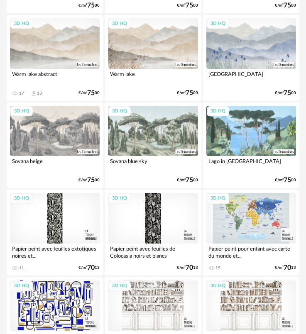
click at [163, 57] on div "3D HQ" at bounding box center [153, 43] width 90 height 51
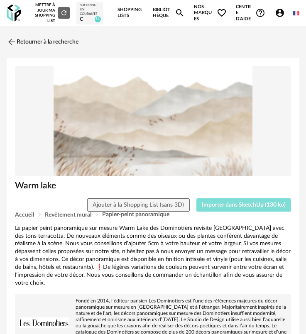
click at [232, 204] on span "Importer dans SketchUp (130 ko)" at bounding box center [244, 205] width 84 height 6
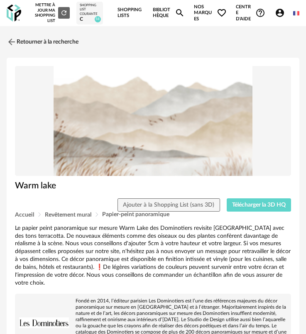
drag, startPoint x: 46, startPoint y: 40, endPoint x: 66, endPoint y: 80, distance: 44.2
click at [46, 41] on link "Retourner à la recherche" at bounding box center [43, 42] width 72 height 18
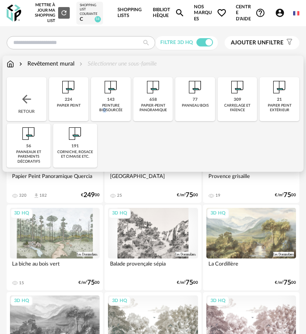
click at [103, 105] on div "peinture biosourcée" at bounding box center [110, 108] width 35 height 10
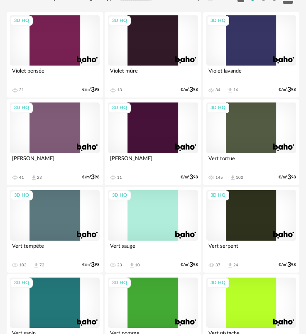
scroll to position [124, 0]
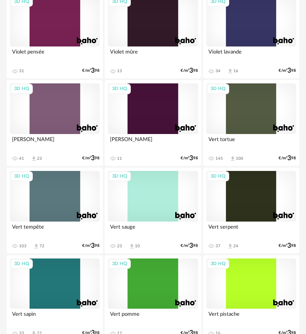
click at [65, 191] on div "3D HQ" at bounding box center [55, 196] width 90 height 51
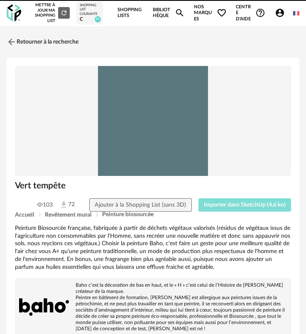
click at [219, 211] on button "Importer dans SketchUp (4,6 ko)" at bounding box center [244, 204] width 93 height 13
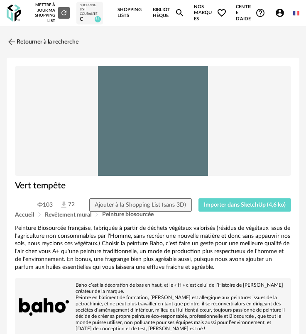
click at [38, 43] on link "Retourner à la recherche" at bounding box center [43, 42] width 72 height 18
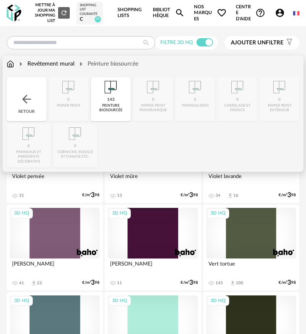
click at [23, 90] on div "Retour" at bounding box center [27, 99] width 40 height 44
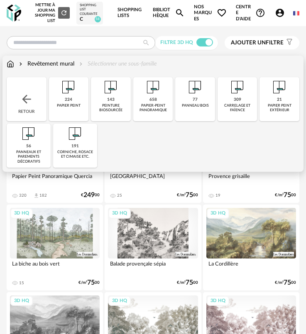
click at [36, 105] on div "Retour" at bounding box center [27, 99] width 40 height 44
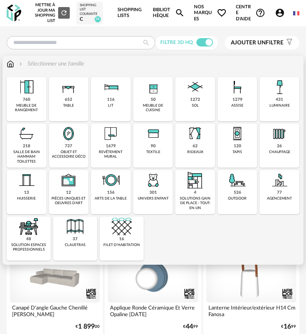
click at [242, 142] on img at bounding box center [237, 134] width 20 height 20
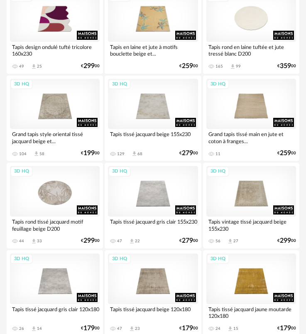
scroll to position [830, 0]
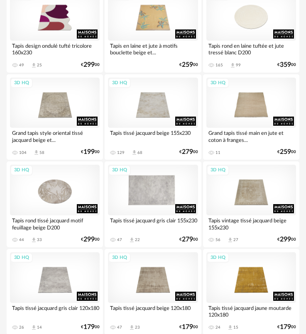
click at [154, 186] on div "3D HQ" at bounding box center [153, 190] width 90 height 51
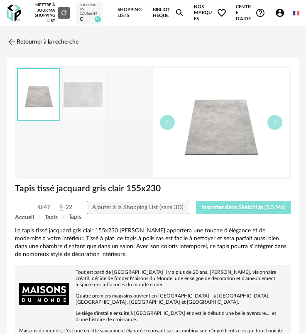
click at [243, 207] on span "Importer dans SketchUp (5,5 Mo)" at bounding box center [243, 208] width 84 height 6
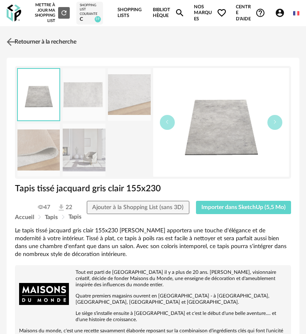
click at [25, 41] on link "Retourner à la recherche" at bounding box center [41, 42] width 72 height 18
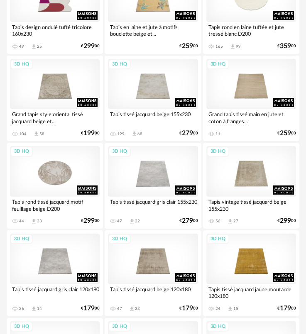
scroll to position [830, 0]
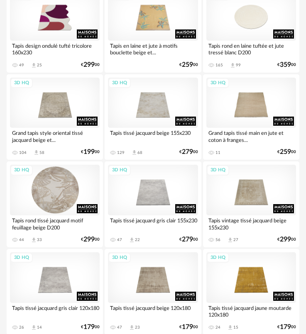
click at [59, 166] on div "3D HQ" at bounding box center [55, 190] width 90 height 51
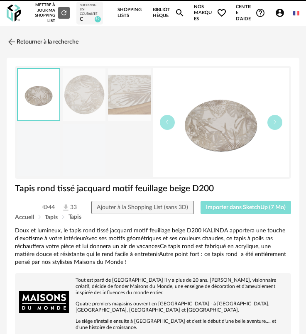
click at [222, 212] on button "Importer dans SketchUp (7 Mo)" at bounding box center [245, 207] width 91 height 13
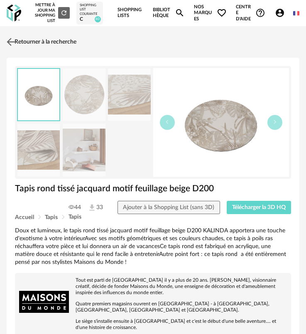
click at [19, 41] on link "Retourner à la recherche" at bounding box center [41, 42] width 72 height 18
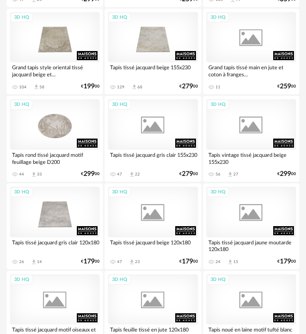
scroll to position [988, 0]
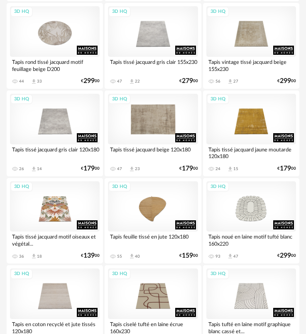
click at [136, 138] on div "3D HQ" at bounding box center [153, 119] width 90 height 51
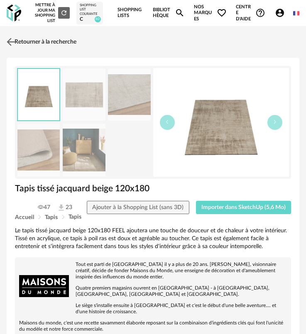
drag, startPoint x: 46, startPoint y: 44, endPoint x: 49, endPoint y: 46, distance: 4.4
click at [47, 45] on link "Retourner à la recherche" at bounding box center [41, 42] width 72 height 18
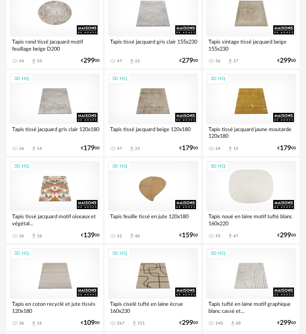
scroll to position [1027, 0]
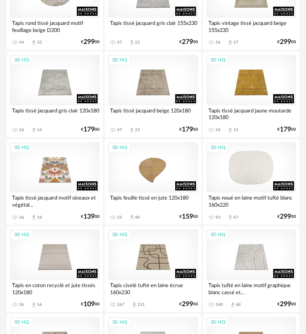
click at [242, 176] on div "3D HQ" at bounding box center [251, 167] width 90 height 51
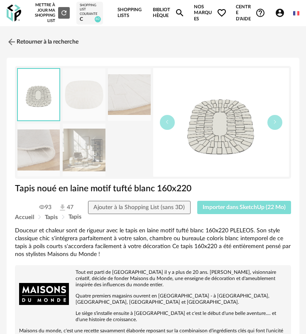
click at [246, 211] on button "Importer dans SketchUp (22 Mo)" at bounding box center [244, 207] width 94 height 13
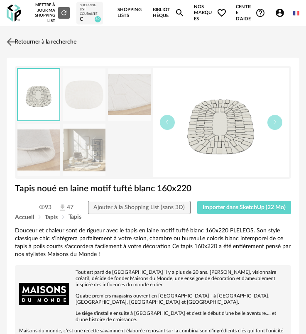
click at [23, 43] on link "Retourner à la recherche" at bounding box center [41, 42] width 72 height 18
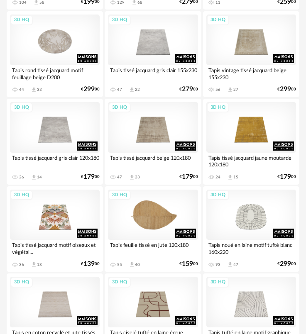
scroll to position [986, 0]
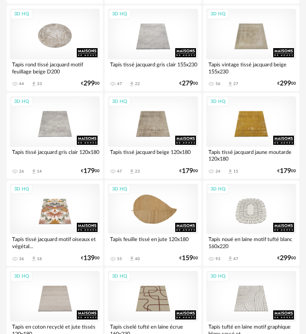
click at [158, 200] on div "3D HQ" at bounding box center [153, 209] width 90 height 51
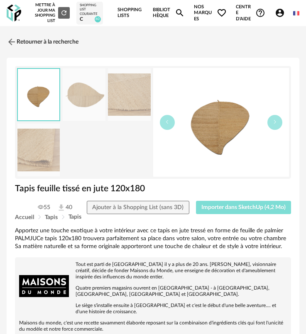
click at [237, 210] on span "Importer dans SketchUp (4,2 Mo)" at bounding box center [243, 208] width 84 height 6
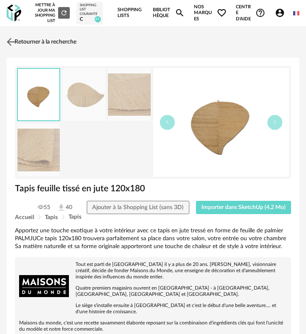
click at [34, 44] on link "Retourner à la recherche" at bounding box center [41, 42] width 72 height 18
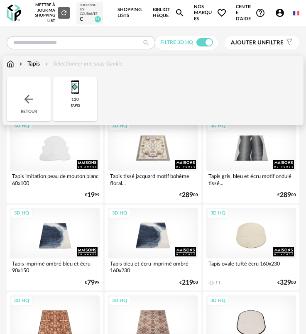
click at [30, 91] on div "Retour" at bounding box center [29, 99] width 44 height 44
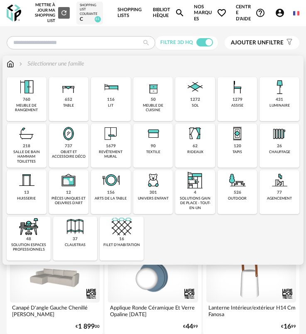
click at [74, 151] on div "objet et accessoire déco" at bounding box center [68, 155] width 35 height 10
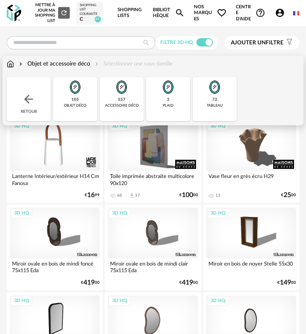
click at [119, 108] on div "accessoire déco" at bounding box center [122, 105] width 34 height 5
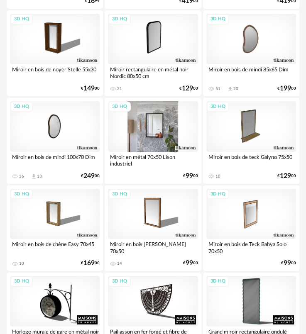
scroll to position [166, 0]
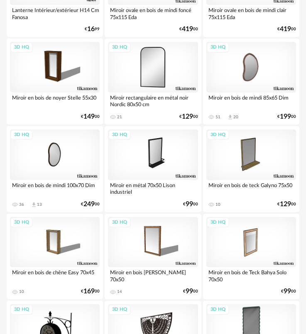
click at [150, 79] on div "3D HQ" at bounding box center [153, 67] width 90 height 51
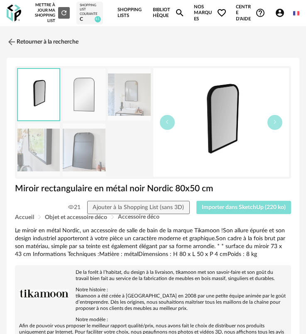
click at [231, 206] on span "Importer dans SketchUp (220 ko)" at bounding box center [244, 208] width 84 height 6
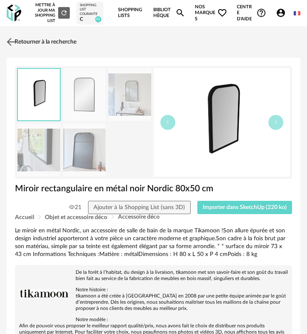
click at [34, 43] on link "Retourner à la recherche" at bounding box center [41, 42] width 72 height 18
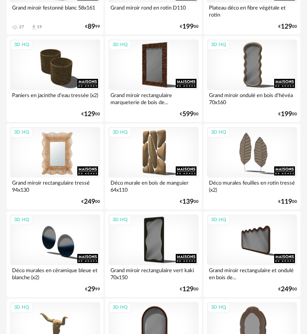
scroll to position [871, 0]
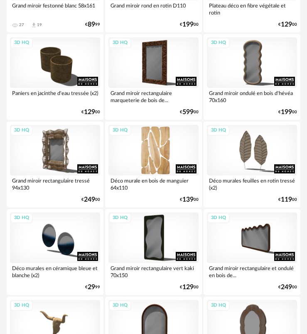
click at [150, 154] on div "3D HQ" at bounding box center [153, 150] width 90 height 51
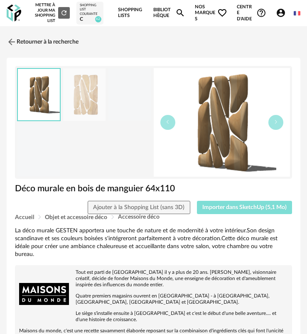
click at [237, 207] on span "Importer dans SketchUp (5,1 Mo)" at bounding box center [244, 208] width 84 height 6
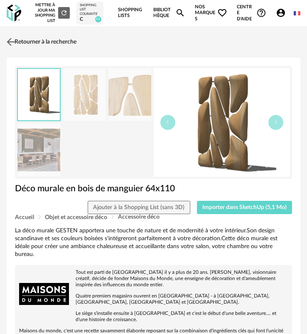
click at [43, 48] on link "Retourner à la recherche" at bounding box center [41, 42] width 72 height 18
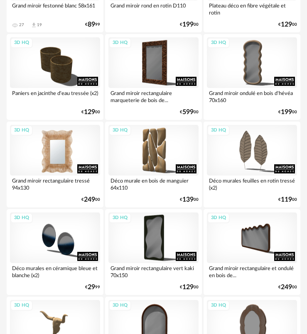
click at [49, 148] on div "3D HQ" at bounding box center [55, 150] width 90 height 51
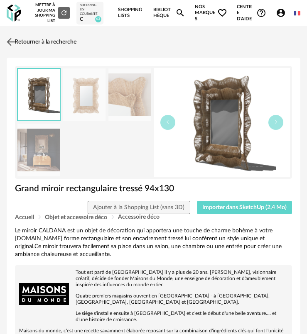
click at [37, 51] on link "Retourner à la recherche" at bounding box center [41, 42] width 72 height 18
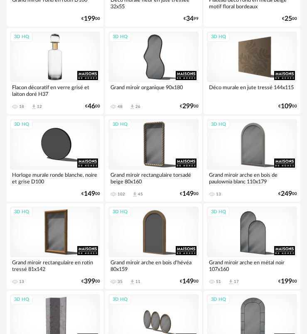
scroll to position [1577, 0]
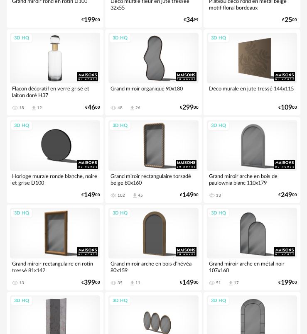
click at [66, 74] on div "3D HQ" at bounding box center [55, 58] width 90 height 51
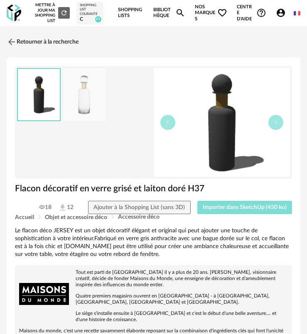
click at [236, 212] on button "Importer dans SketchUp (450 ko)" at bounding box center [244, 207] width 95 height 13
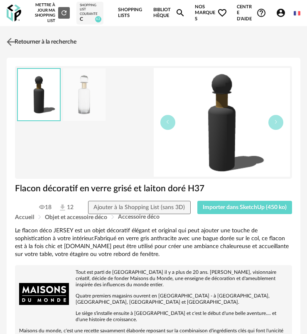
click at [36, 46] on link "Retourner à la recherche" at bounding box center [41, 42] width 72 height 18
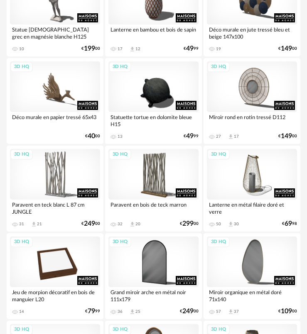
scroll to position [2074, 0]
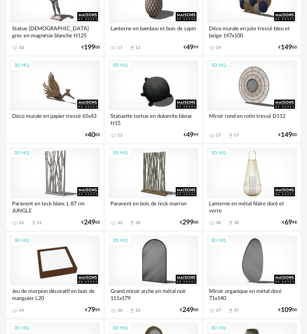
click at [248, 173] on div "3D HQ" at bounding box center [252, 173] width 90 height 51
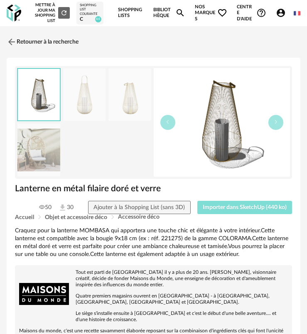
click at [239, 205] on span "Importer dans SketchUp (440 ko)" at bounding box center [244, 208] width 84 height 6
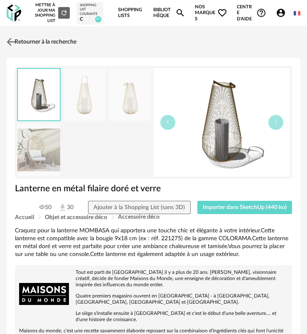
click at [58, 43] on link "Retourner à la recherche" at bounding box center [41, 42] width 72 height 18
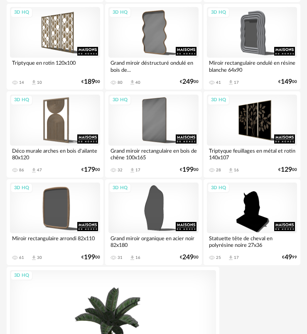
scroll to position [2738, 0]
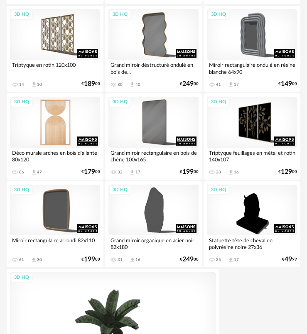
click at [53, 135] on div "3D HQ" at bounding box center [55, 122] width 90 height 51
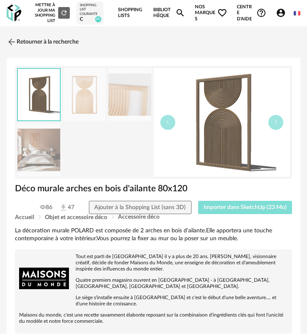
click at [236, 208] on span "Importer dans SketchUp (23 Mo)" at bounding box center [244, 208] width 83 height 6
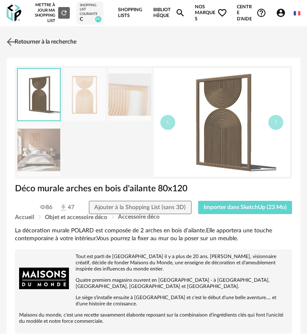
click at [41, 47] on link "Retourner à la recherche" at bounding box center [41, 42] width 72 height 18
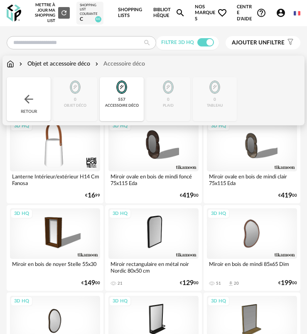
click at [113, 98] on div "557 accessoire déco" at bounding box center [122, 99] width 44 height 44
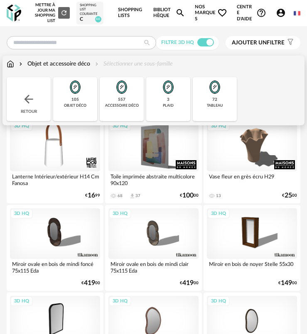
click at [38, 102] on div "Retour" at bounding box center [29, 99] width 44 height 44
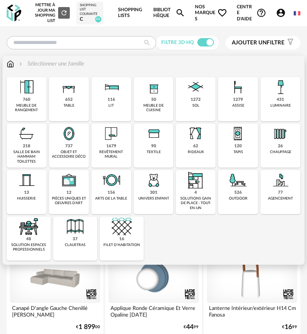
click at [112, 184] on img at bounding box center [111, 180] width 20 height 20
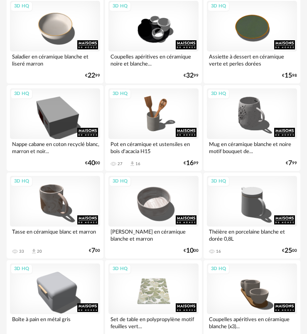
scroll to position [996, 0]
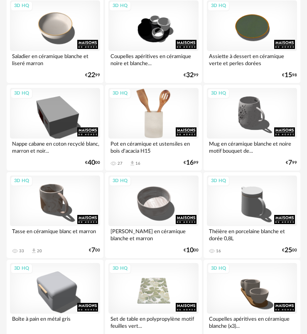
click at [124, 112] on div "3D HQ" at bounding box center [153, 113] width 90 height 51
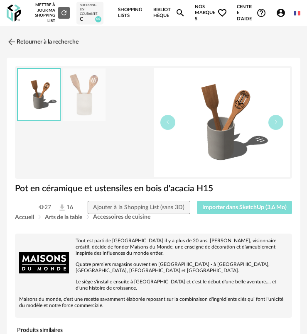
click at [212, 207] on span "Importer dans SketchUp (3,6 Mo)" at bounding box center [244, 208] width 84 height 6
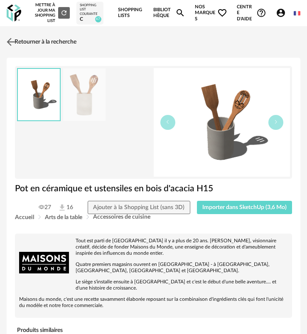
click at [48, 45] on link "Retourner à la recherche" at bounding box center [41, 42] width 72 height 18
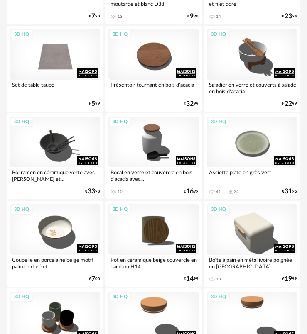
scroll to position [1494, 0]
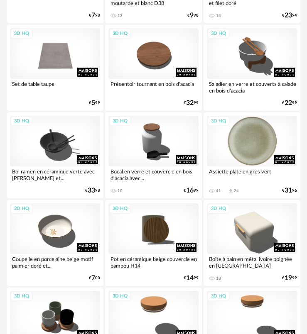
click at [243, 154] on div "3D HQ" at bounding box center [252, 141] width 90 height 51
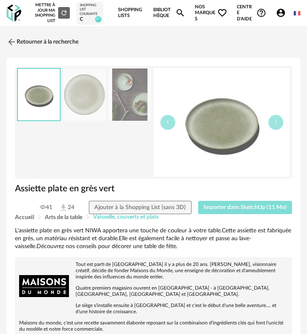
drag, startPoint x: 239, startPoint y: 209, endPoint x: 141, endPoint y: 214, distance: 98.9
click at [241, 209] on span "Importer dans SketchUp (11 Mo)" at bounding box center [244, 208] width 83 height 6
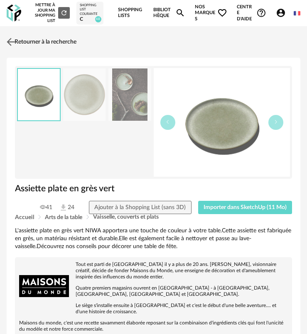
click at [36, 35] on link "Retourner à la recherche" at bounding box center [41, 42] width 72 height 18
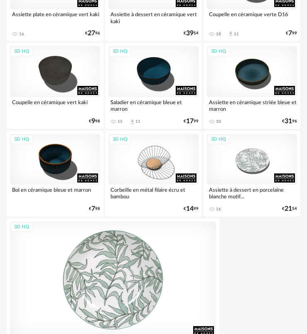
scroll to position [2877, 0]
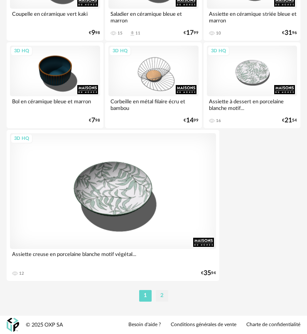
click at [167, 292] on li "2" at bounding box center [162, 296] width 12 height 12
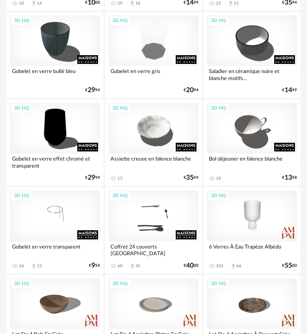
scroll to position [1245, 0]
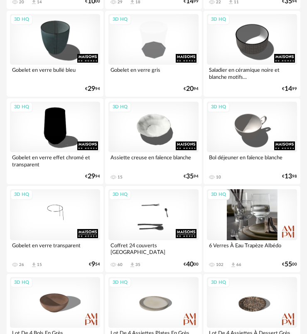
click at [256, 220] on div "3D HQ" at bounding box center [252, 214] width 90 height 51
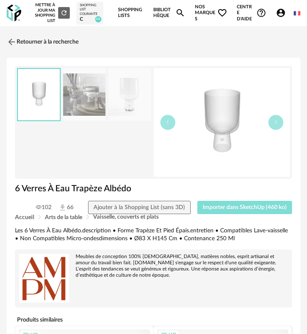
click at [257, 209] on span "Importer dans SketchUp (460 ko)" at bounding box center [244, 208] width 84 height 6
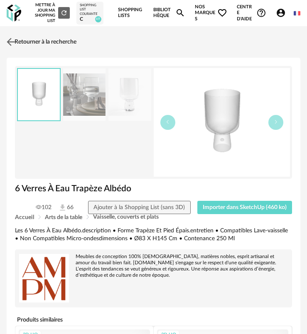
click at [19, 37] on link "Retourner à la recherche" at bounding box center [41, 42] width 72 height 18
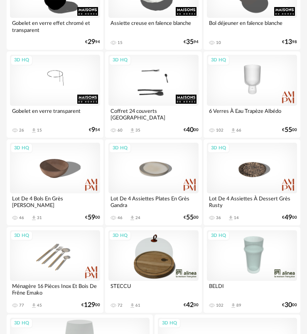
scroll to position [1369, 0]
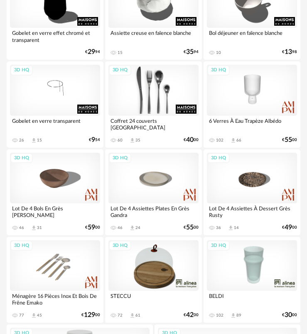
click at [148, 95] on div "3D HQ" at bounding box center [153, 90] width 90 height 51
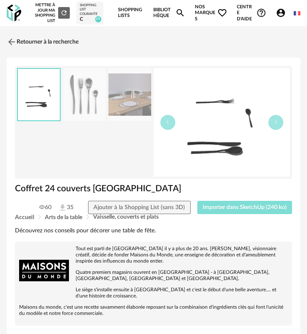
click at [224, 207] on span "Importer dans SketchUp (240 ko)" at bounding box center [244, 208] width 84 height 6
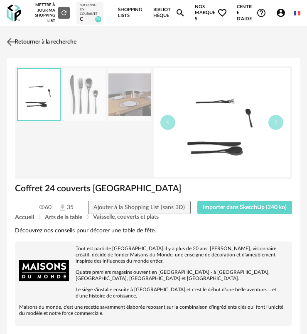
click at [34, 41] on link "Retourner à la recherche" at bounding box center [41, 42] width 72 height 18
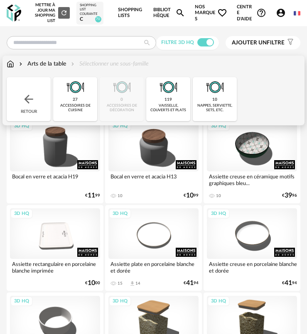
click at [40, 102] on div "Retour" at bounding box center [29, 99] width 44 height 44
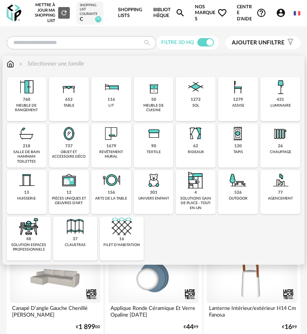
click at [80, 142] on div "737 objet et accessoire déco" at bounding box center [69, 146] width 40 height 44
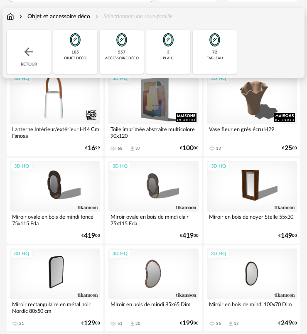
scroll to position [41, 0]
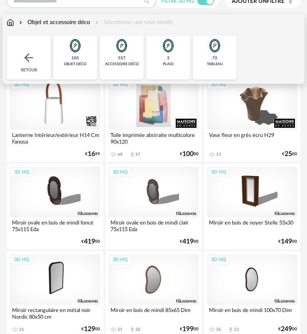
click at [153, 115] on div "3D HQ" at bounding box center [153, 104] width 90 height 51
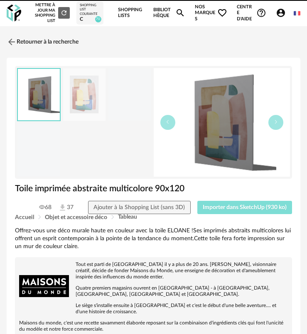
click at [222, 210] on span "Importer dans SketchUp (930 ko)" at bounding box center [244, 208] width 84 height 6
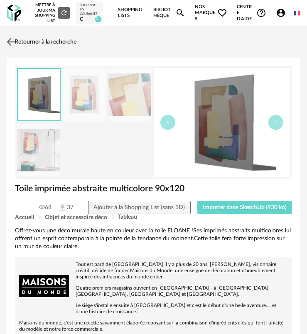
click at [30, 42] on link "Retourner à la recherche" at bounding box center [41, 42] width 72 height 18
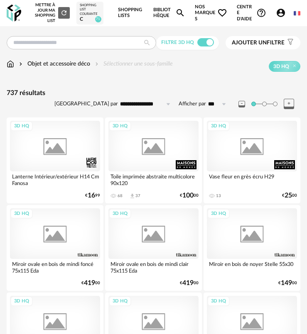
scroll to position [41, 0]
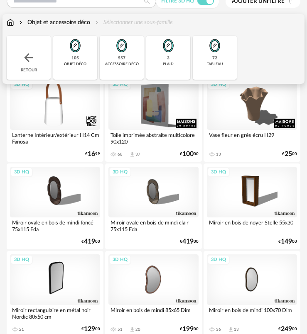
click at [35, 51] on div "Retour" at bounding box center [29, 58] width 44 height 44
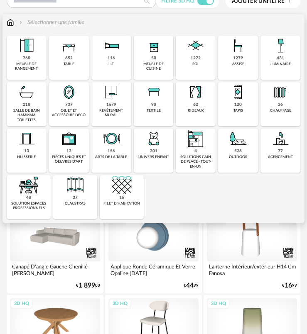
click at [110, 104] on div "1679" at bounding box center [111, 104] width 10 height 5
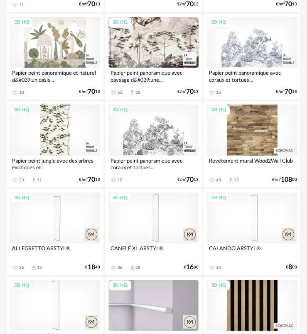
scroll to position [1328, 0]
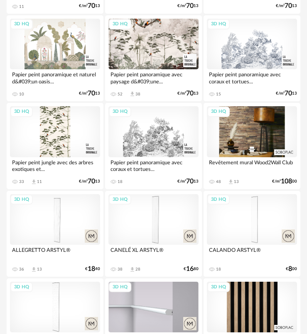
click at [227, 145] on div "3D HQ" at bounding box center [252, 131] width 90 height 51
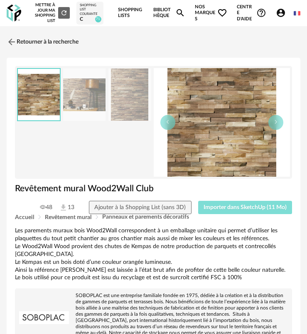
click at [223, 214] on button "Importer dans SketchUp (11 Mo)" at bounding box center [245, 207] width 94 height 13
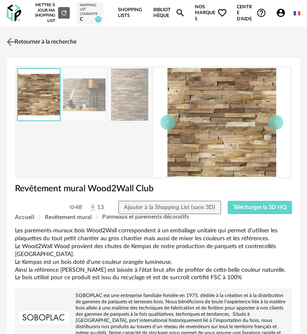
click at [19, 44] on link "Retourner à la recherche" at bounding box center [41, 42] width 72 height 18
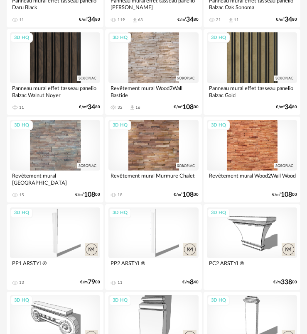
scroll to position [1925, 0]
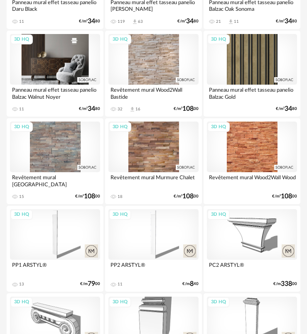
click at [61, 75] on div "3D HQ" at bounding box center [55, 59] width 90 height 51
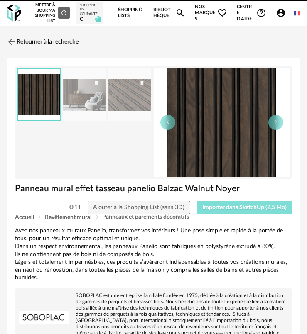
click at [219, 210] on span "Importer dans SketchUp (2,5 Mo)" at bounding box center [244, 208] width 84 height 6
